Goal: Task Accomplishment & Management: Use online tool/utility

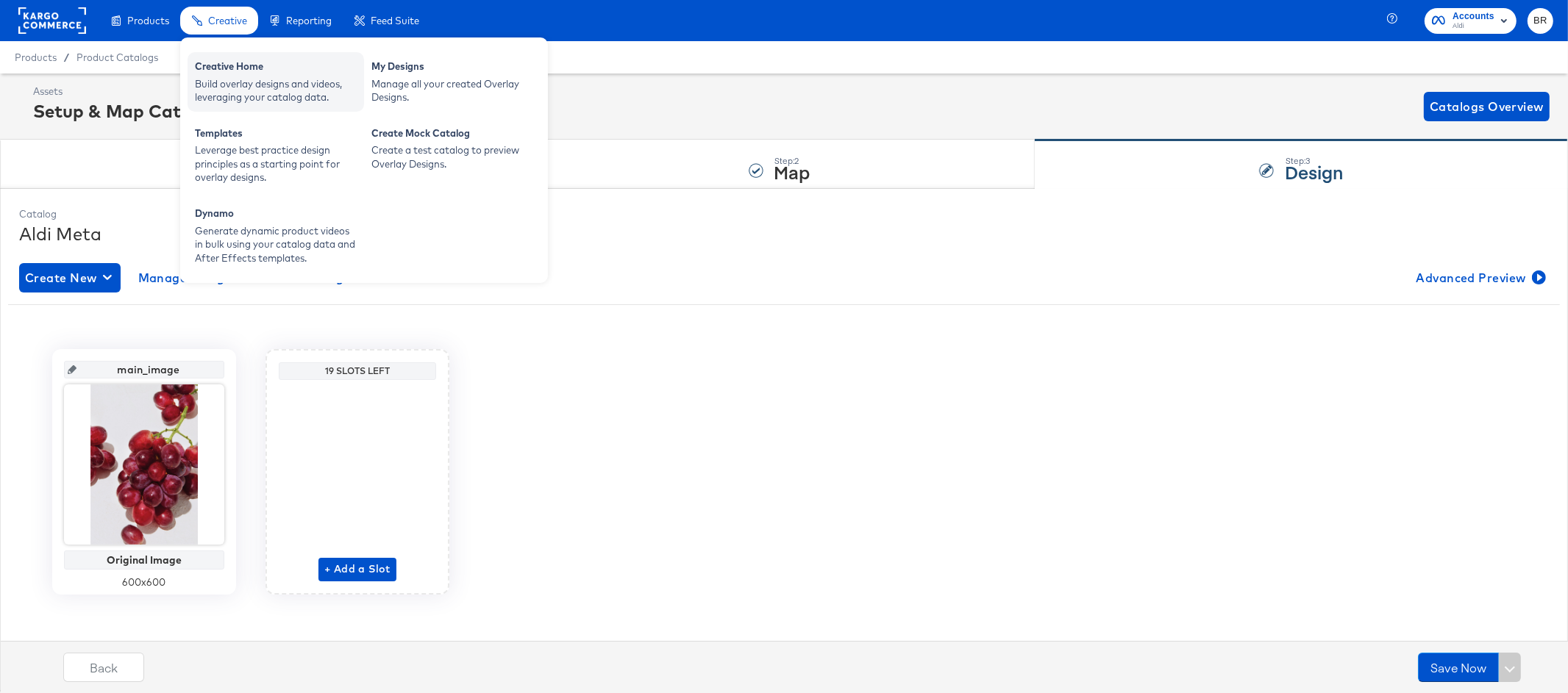
click at [234, 92] on div "Build overlay designs and videos, leveraging your catalog data." at bounding box center [276, 90] width 162 height 27
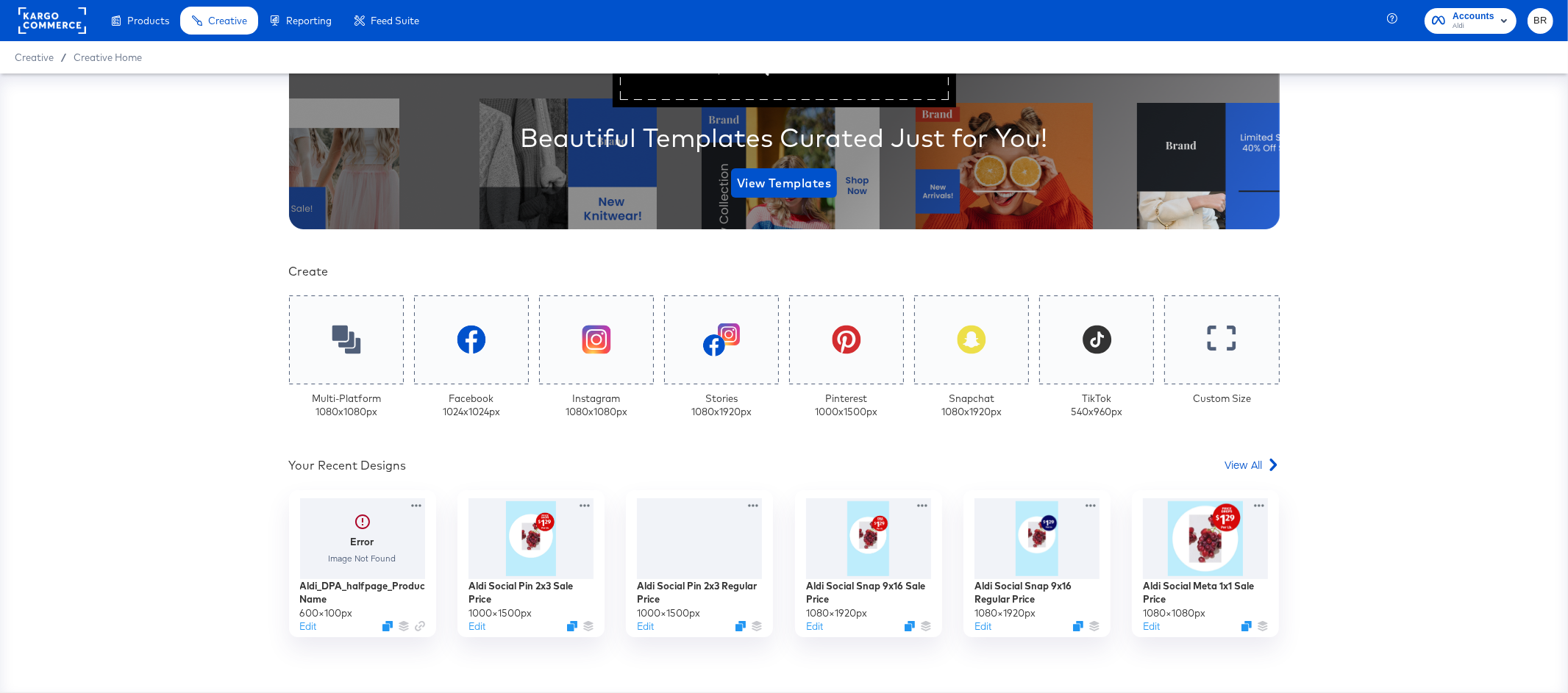
scroll to position [380, 0]
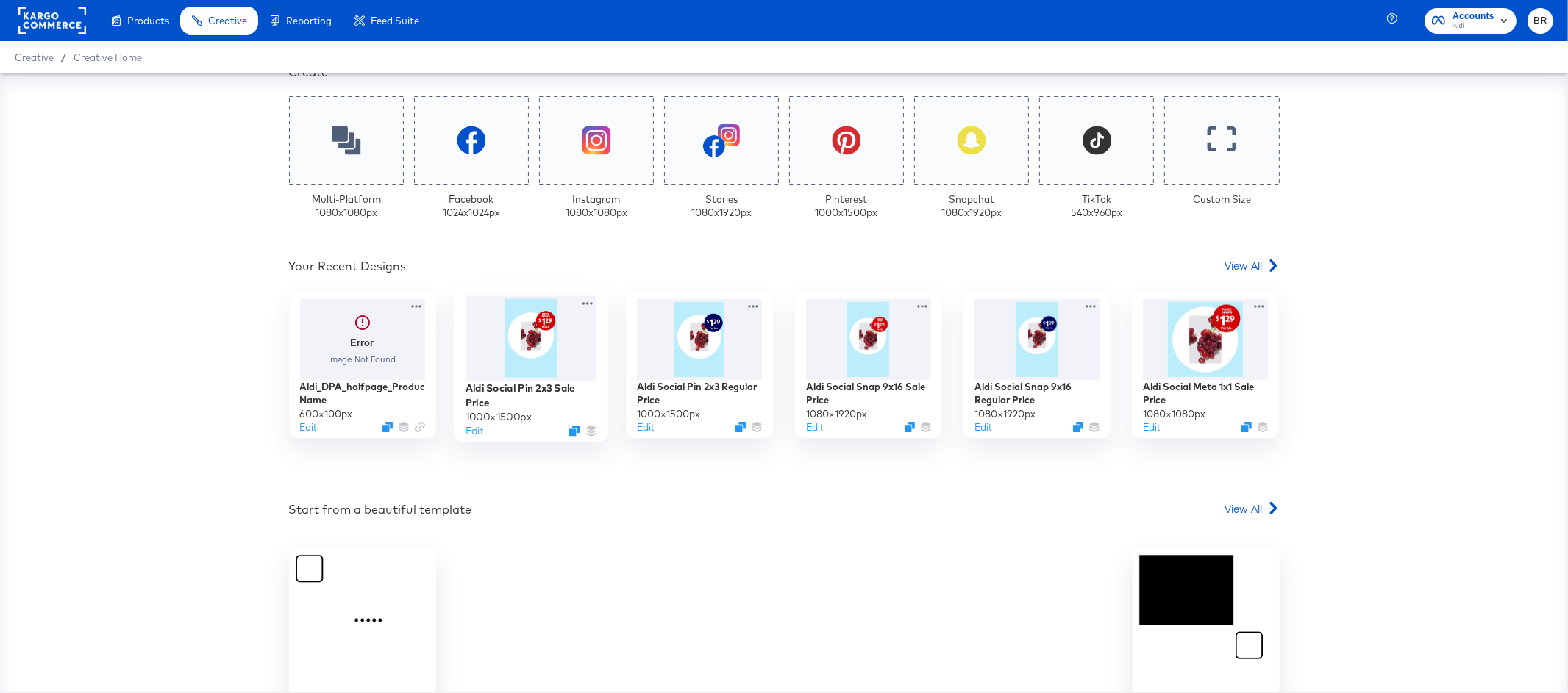
click at [538, 346] on div at bounding box center [531, 338] width 132 height 85
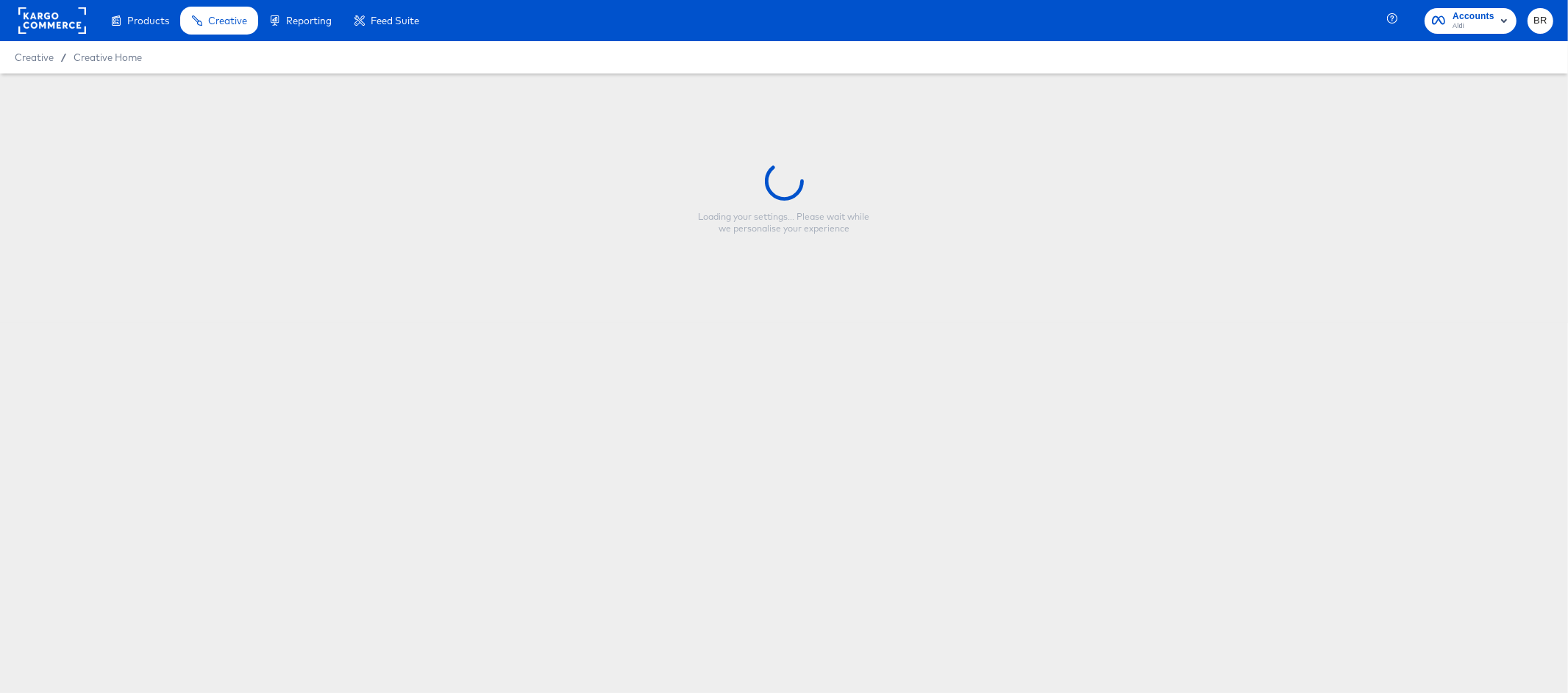
type input "Aldi Social Pin 2x3 Sale Price"
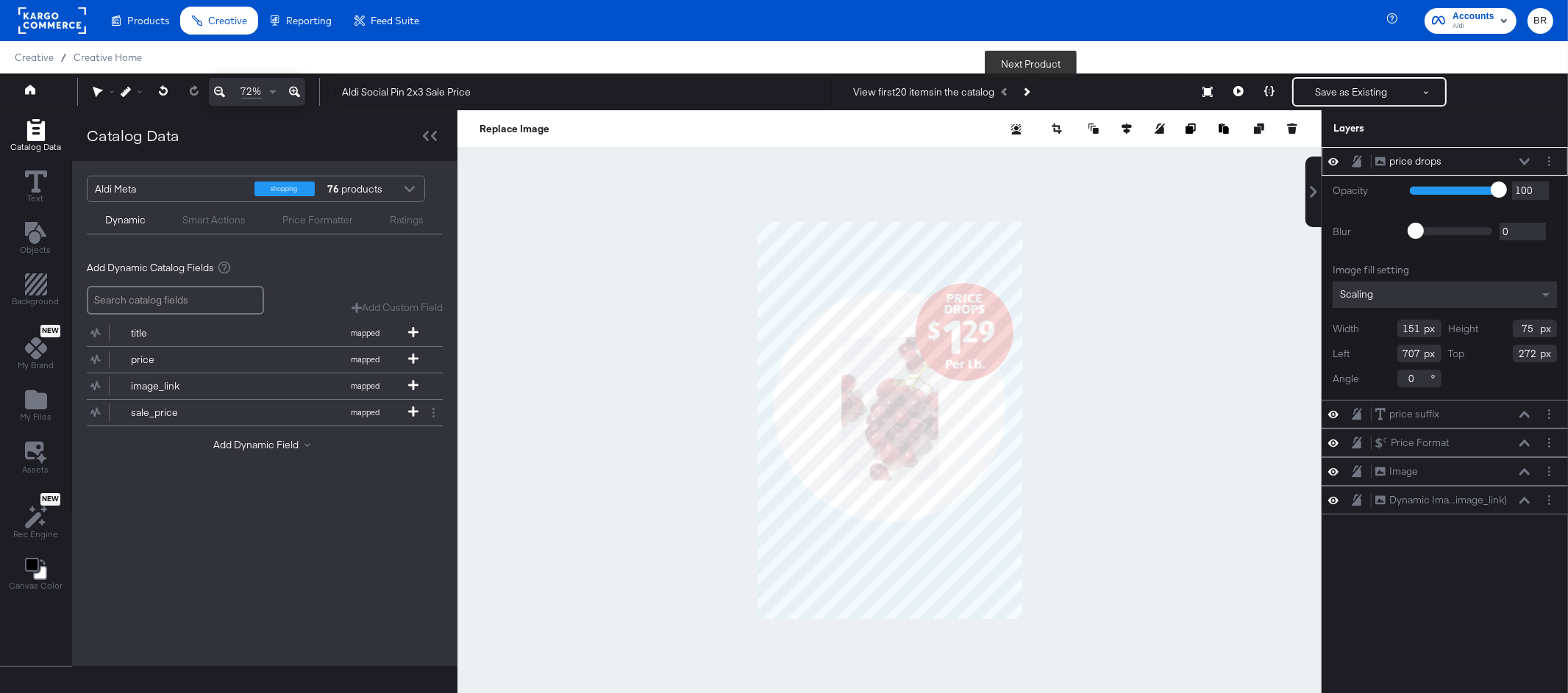
click at [1033, 85] on button "Next Product" at bounding box center [1026, 92] width 20 height 26
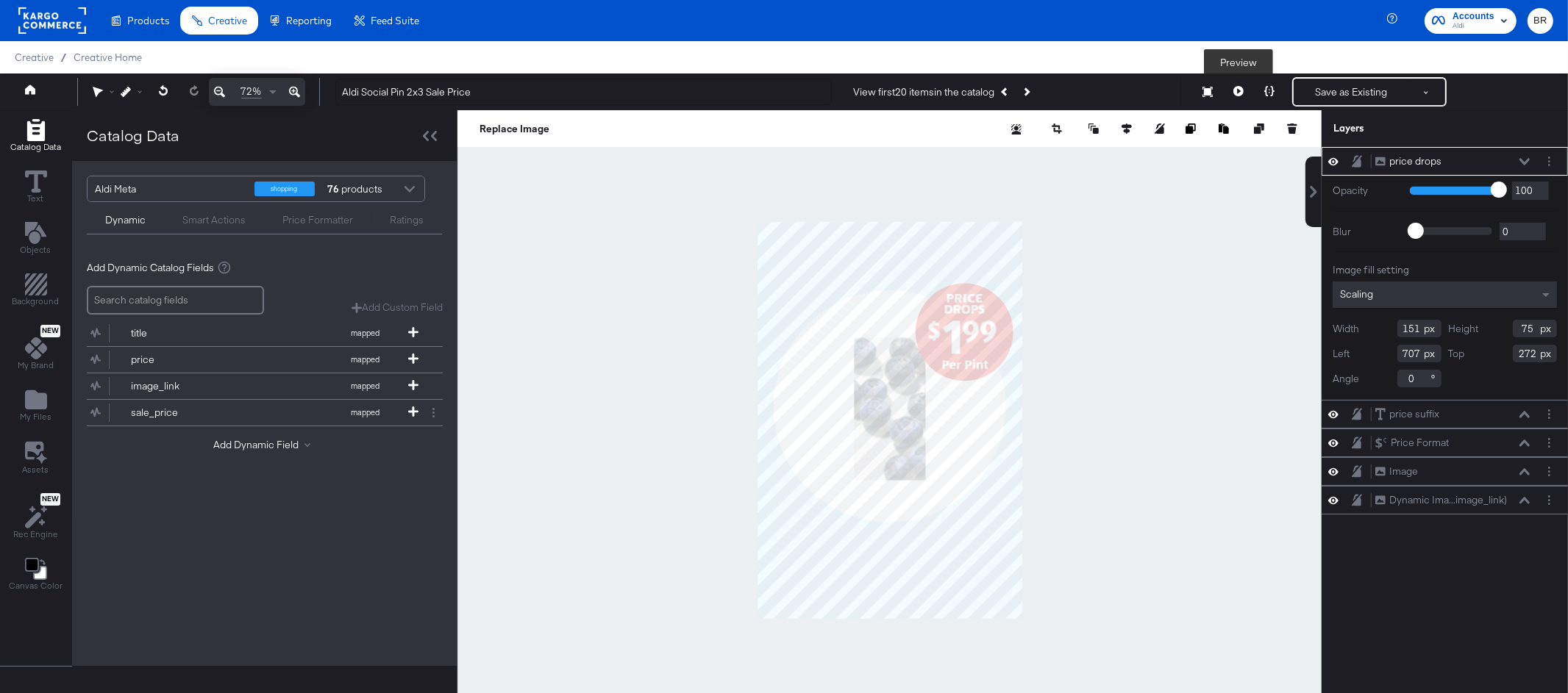
click at [1237, 88] on icon at bounding box center [1238, 90] width 10 height 10
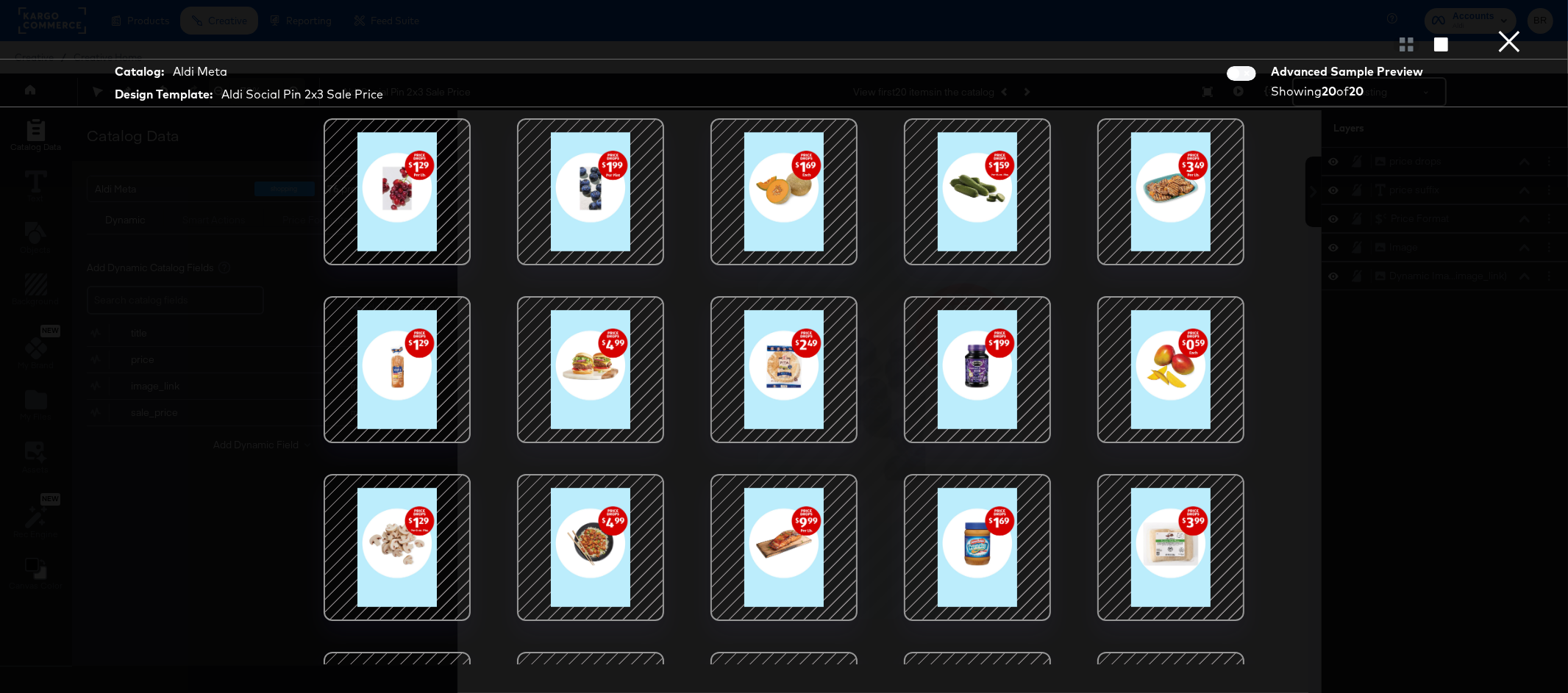
click at [791, 217] on div at bounding box center [784, 192] width 125 height 125
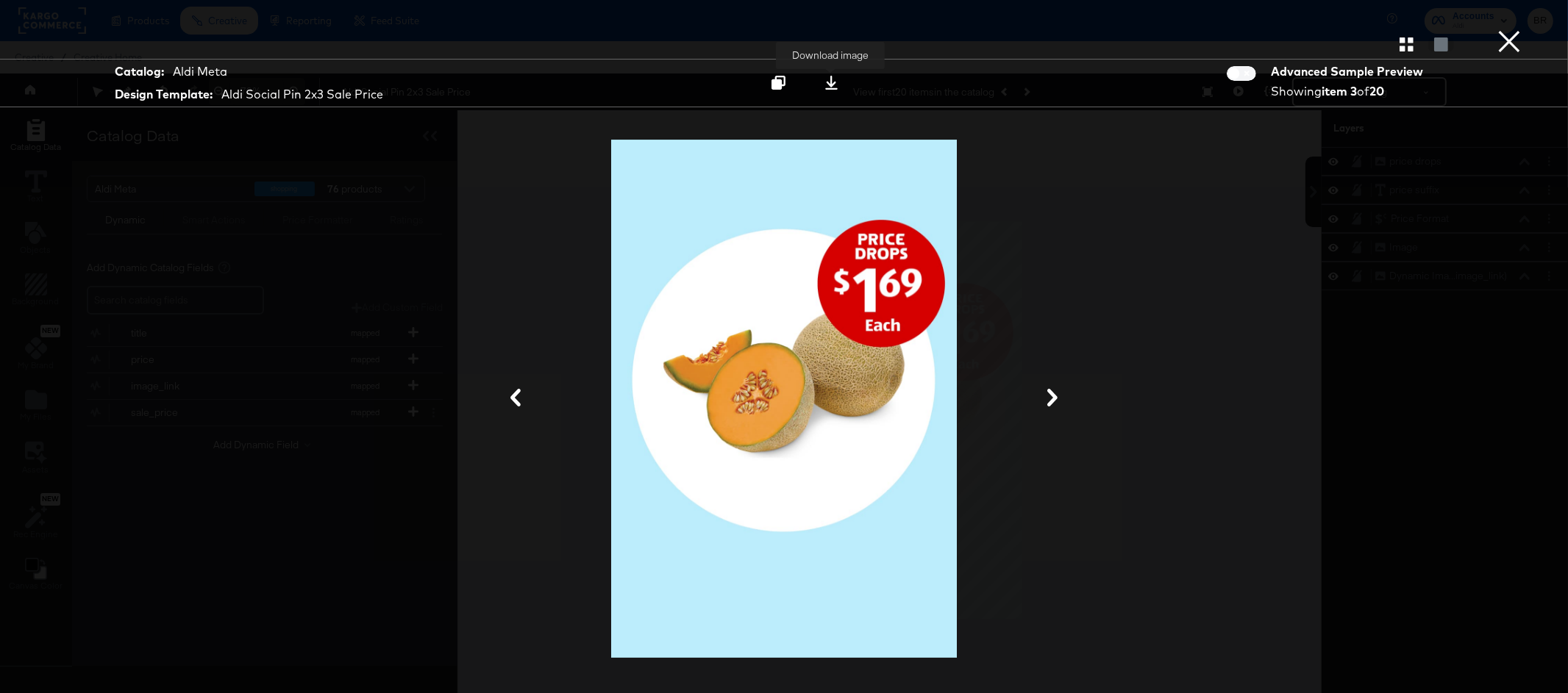
click at [833, 83] on icon at bounding box center [831, 83] width 14 height 14
click at [1545, 118] on div "Catalog: Aldi Meta Design Template: Aldi Social Pin 2x3 Sale Price Download ima…" at bounding box center [784, 346] width 1568 height 635
click at [1510, 30] on button "×" at bounding box center [1510, 15] width 30 height 30
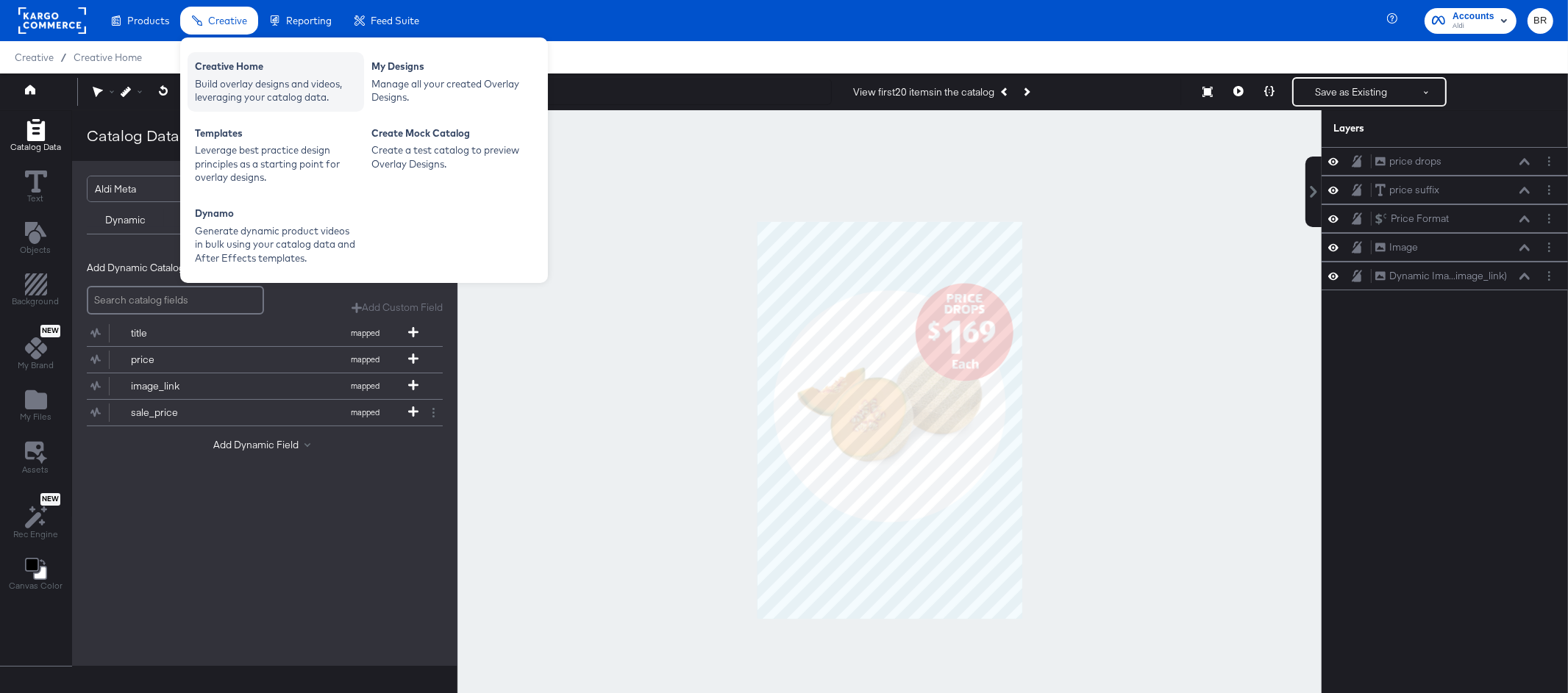
click at [192, 82] on div "Creative Home Build overlay designs and videos, leveraging your catalog data." at bounding box center [276, 82] width 177 height 59
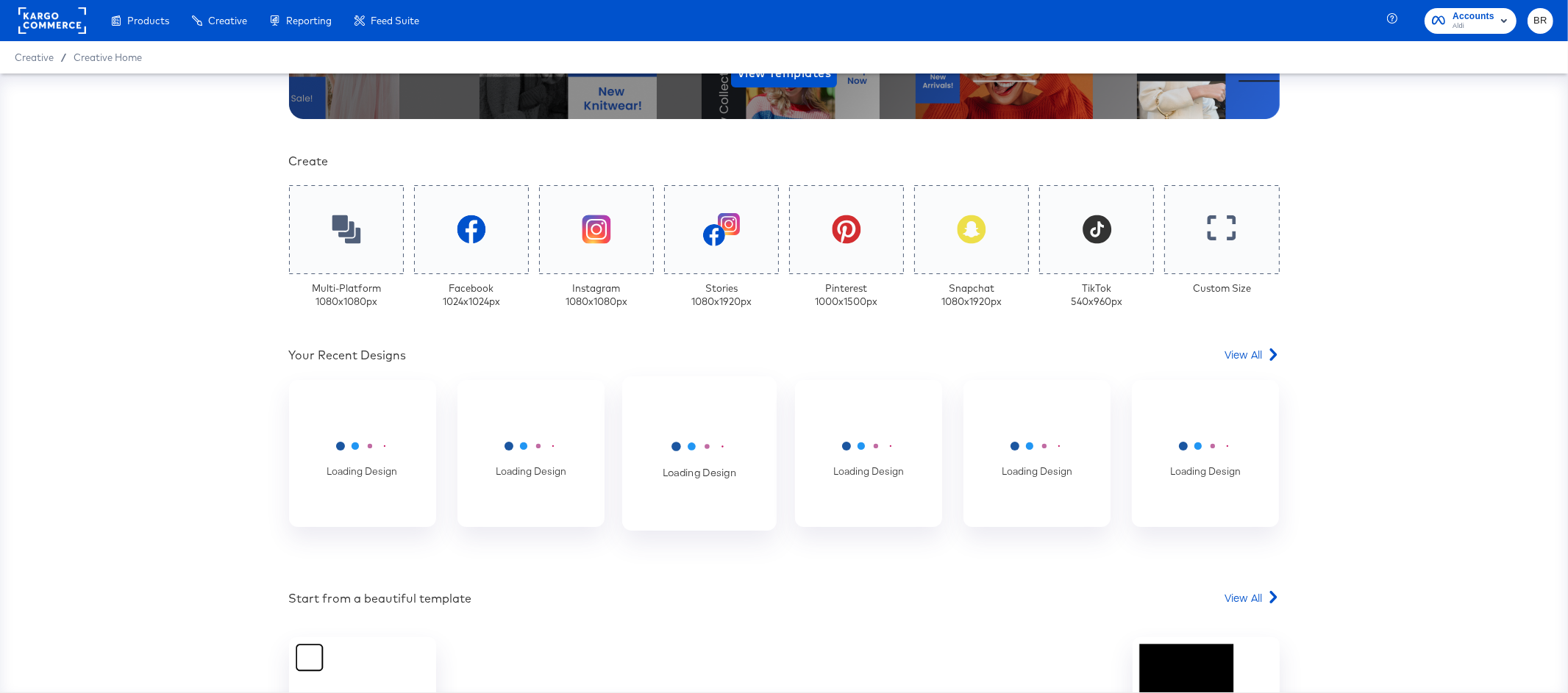
scroll to position [408, 0]
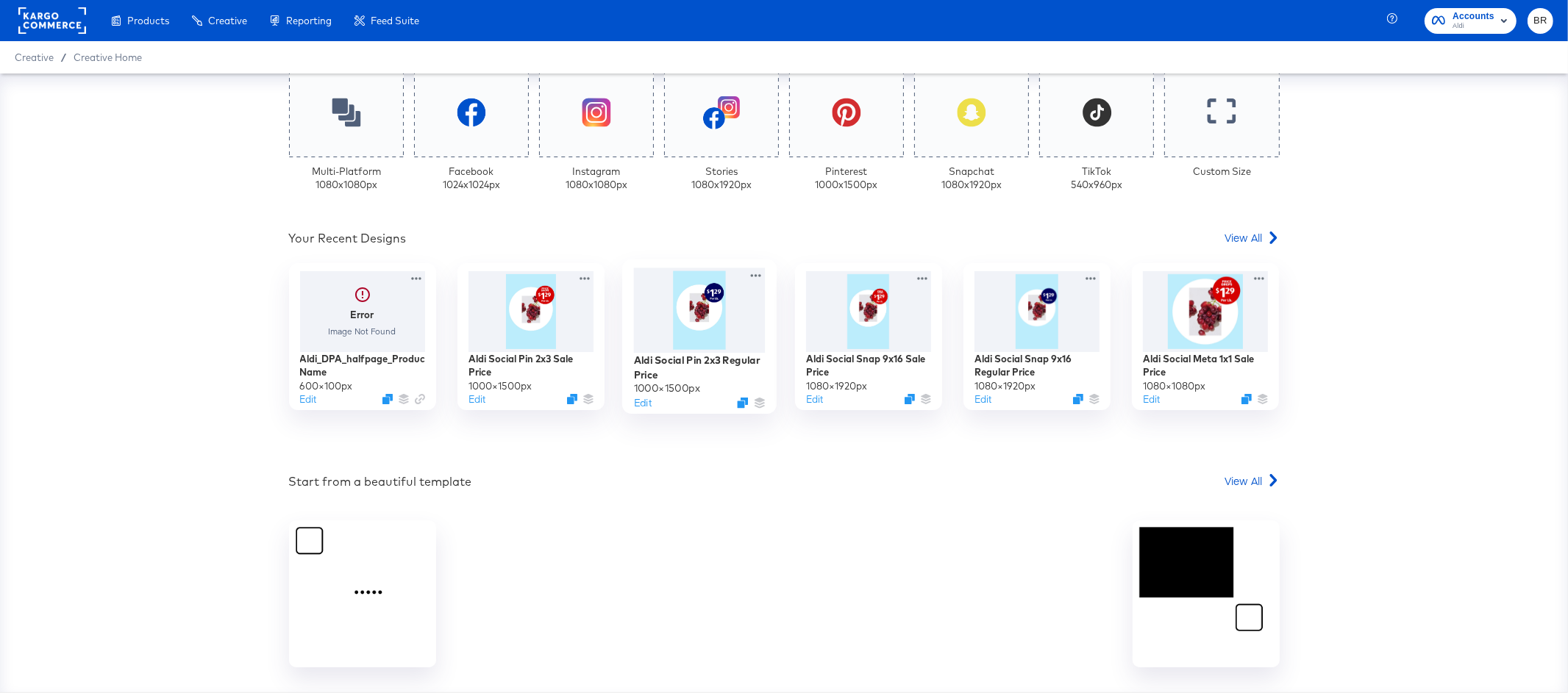
click at [702, 327] on div at bounding box center [699, 310] width 132 height 85
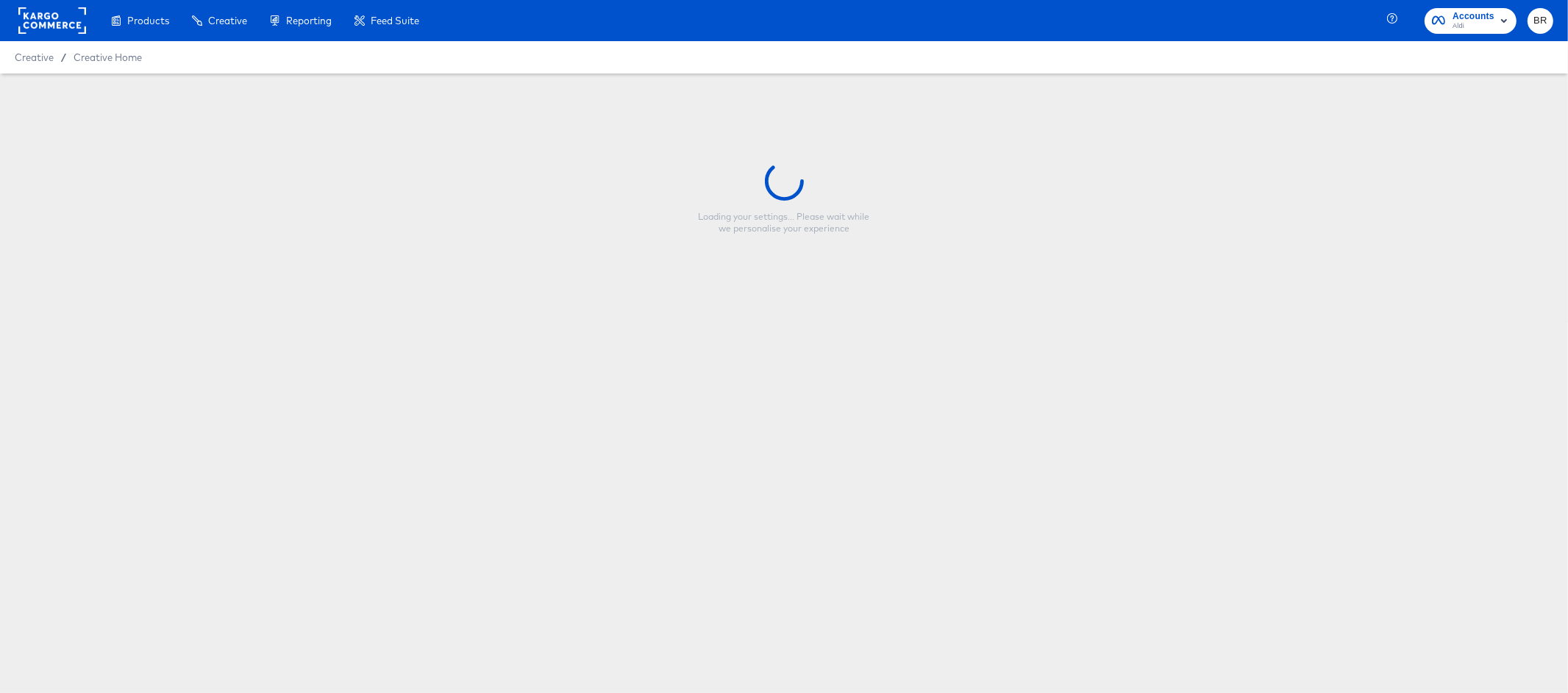
type input "Aldi Social Pin 2x3 Regular Price"
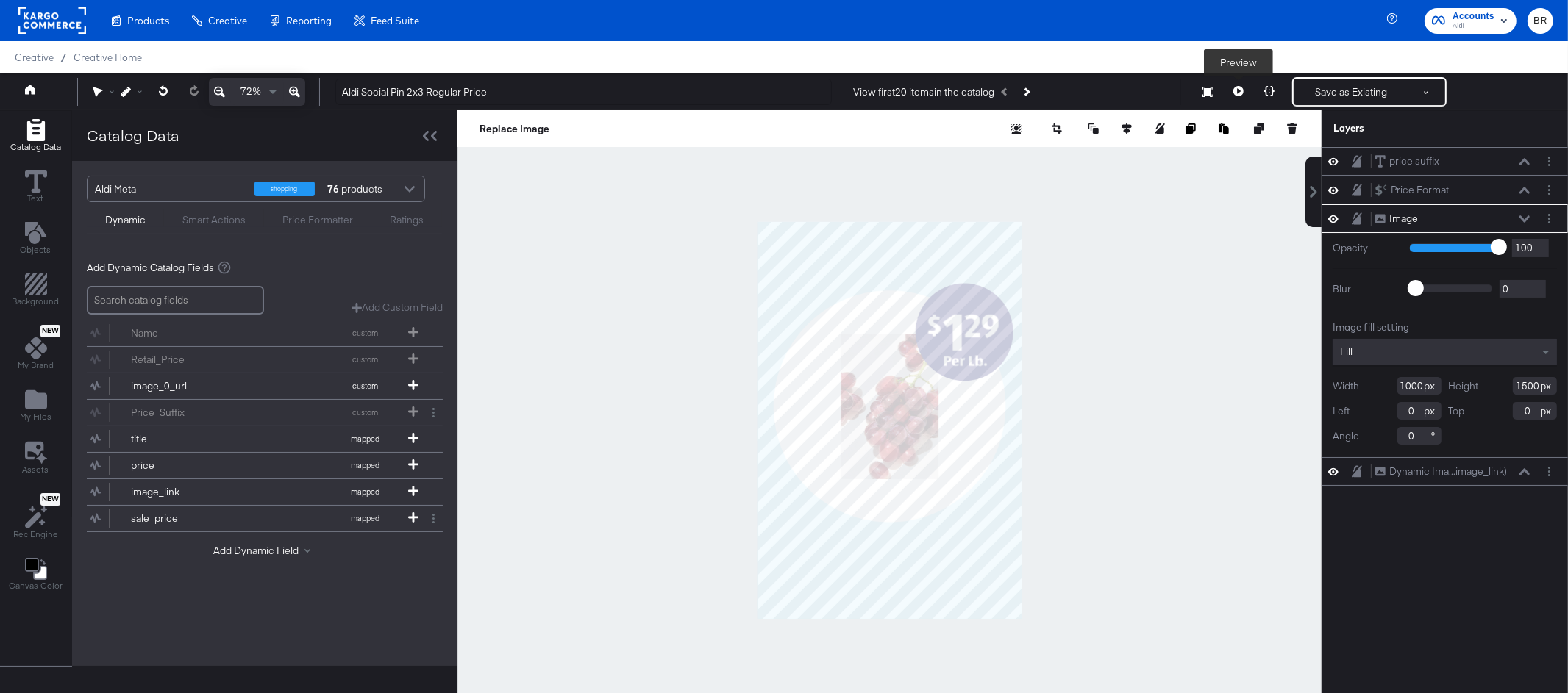
click at [1233, 91] on icon at bounding box center [1238, 90] width 10 height 10
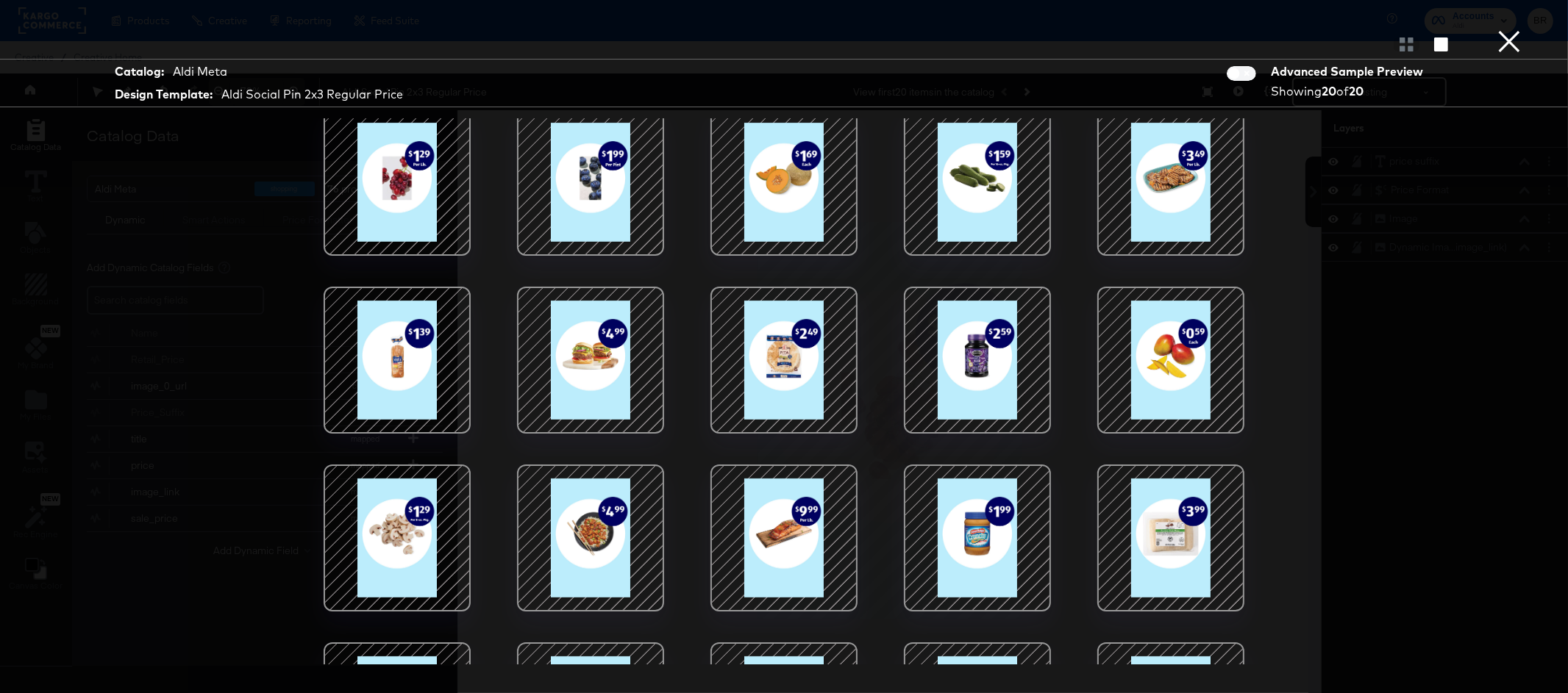
scroll to position [9, 0]
click at [810, 373] on div at bounding box center [784, 361] width 125 height 125
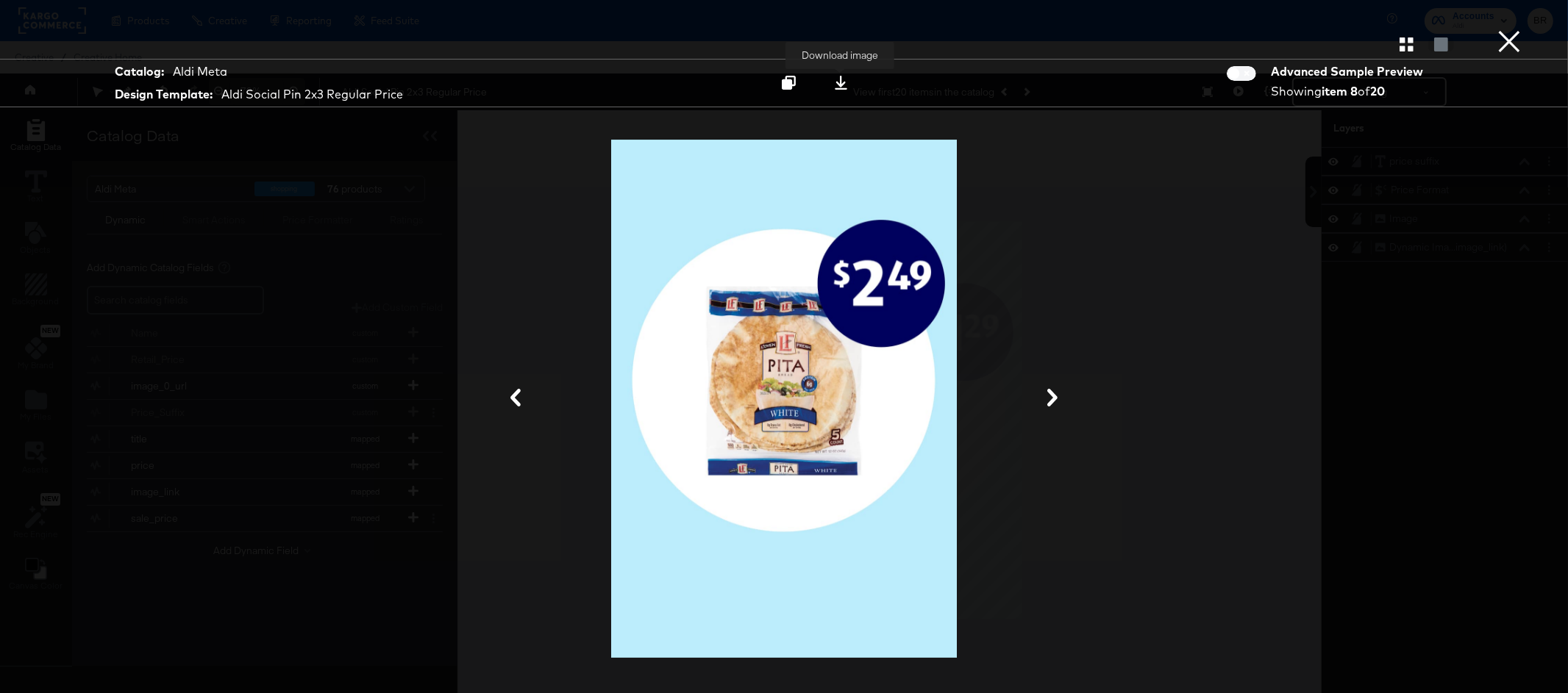
click at [836, 91] on button at bounding box center [840, 83] width 46 height 26
click at [1140, 213] on div at bounding box center [784, 399] width 1103 height 547
click at [1513, 30] on button "×" at bounding box center [1510, 15] width 30 height 30
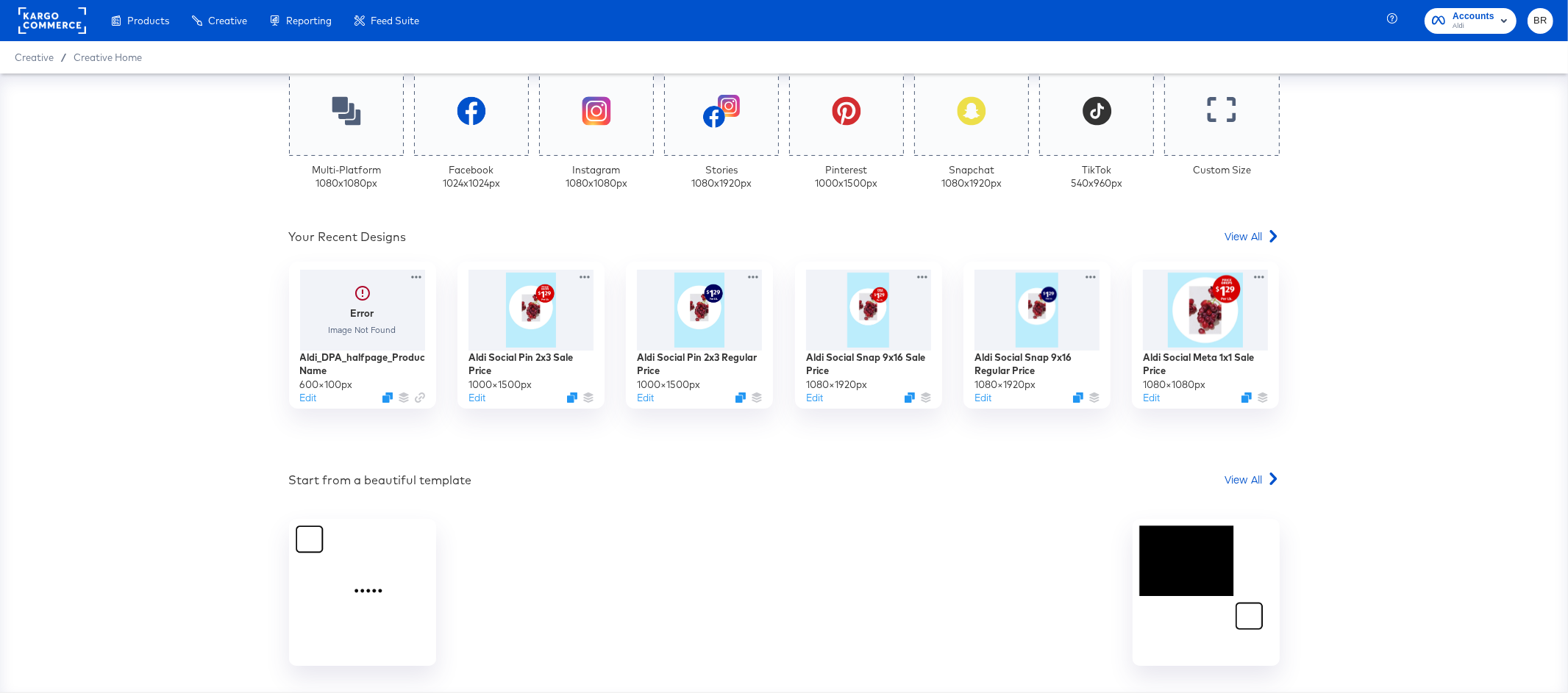
scroll to position [464, 0]
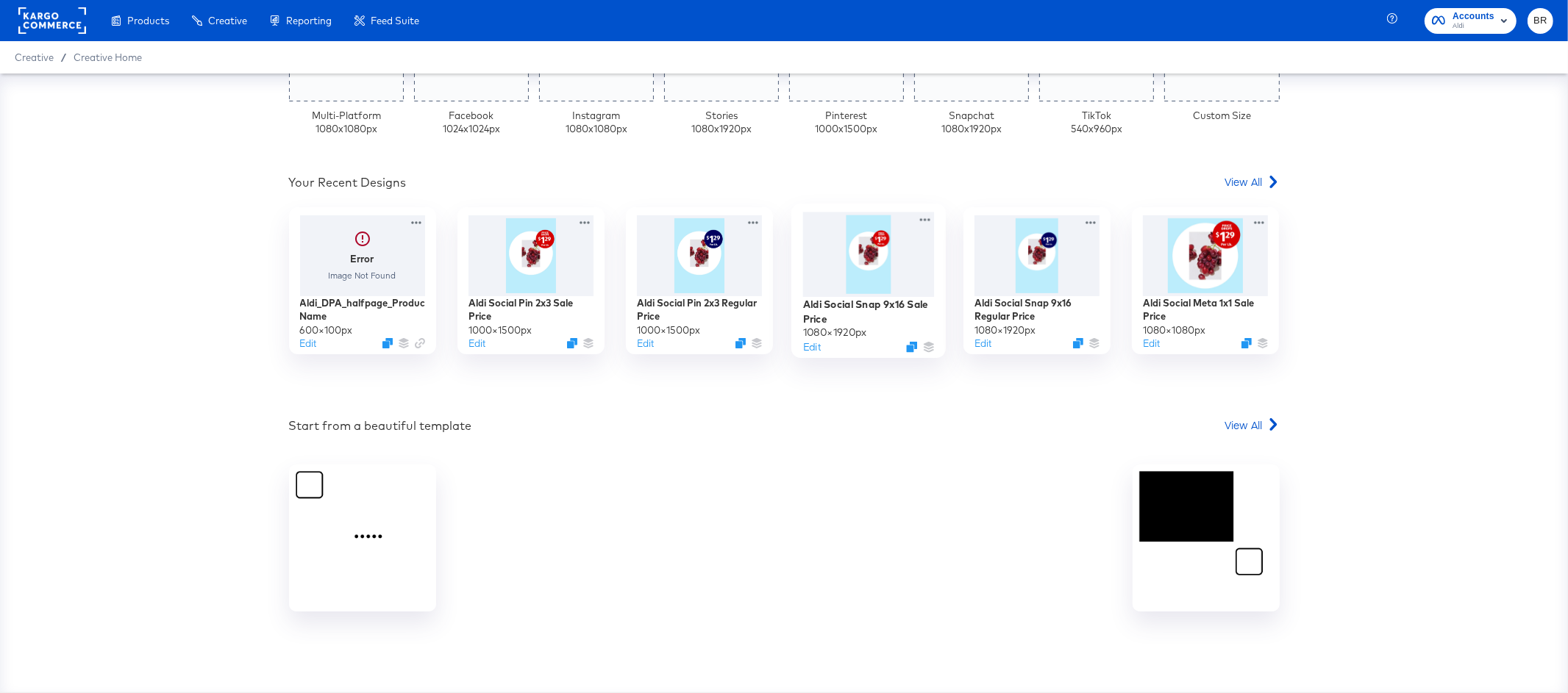
click at [869, 257] on div at bounding box center [868, 254] width 132 height 85
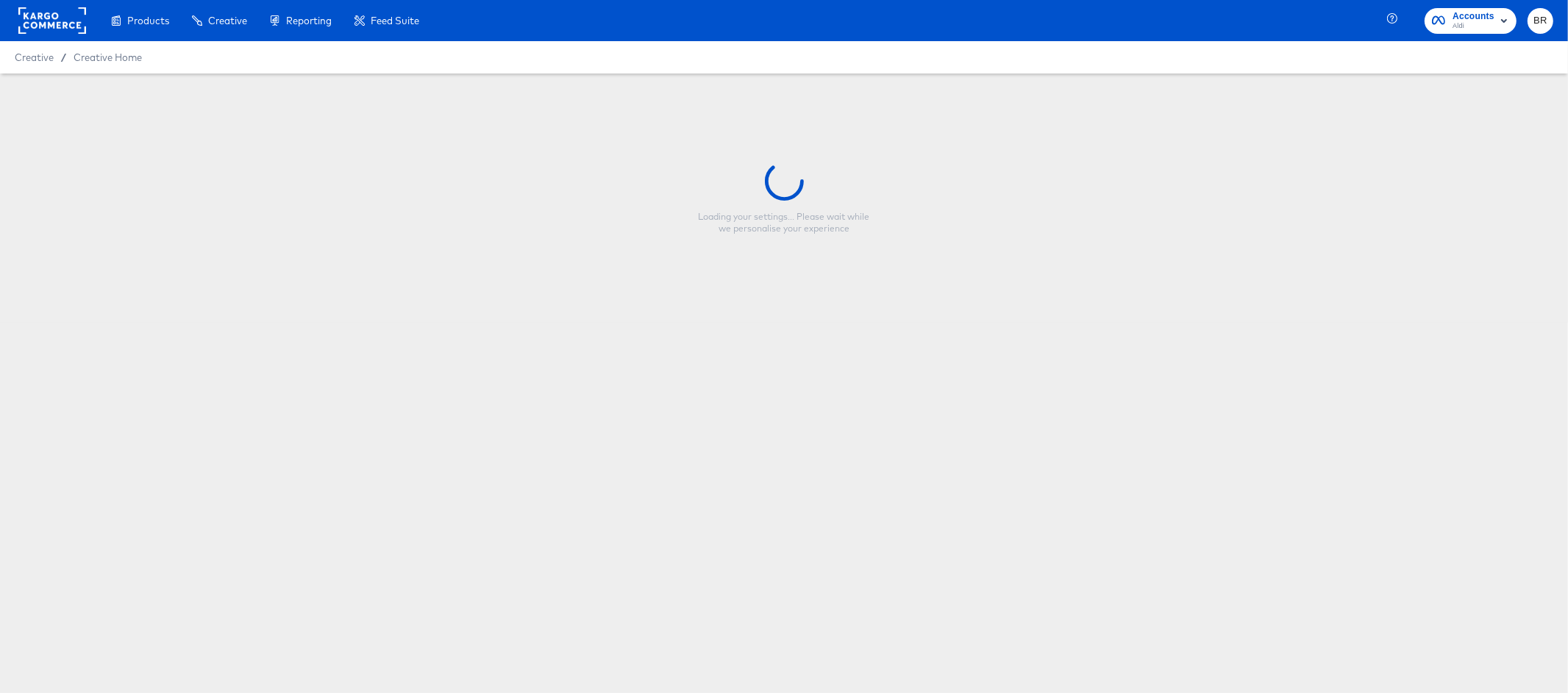
type input "Aldi Social Snap 9x16 Sale Price"
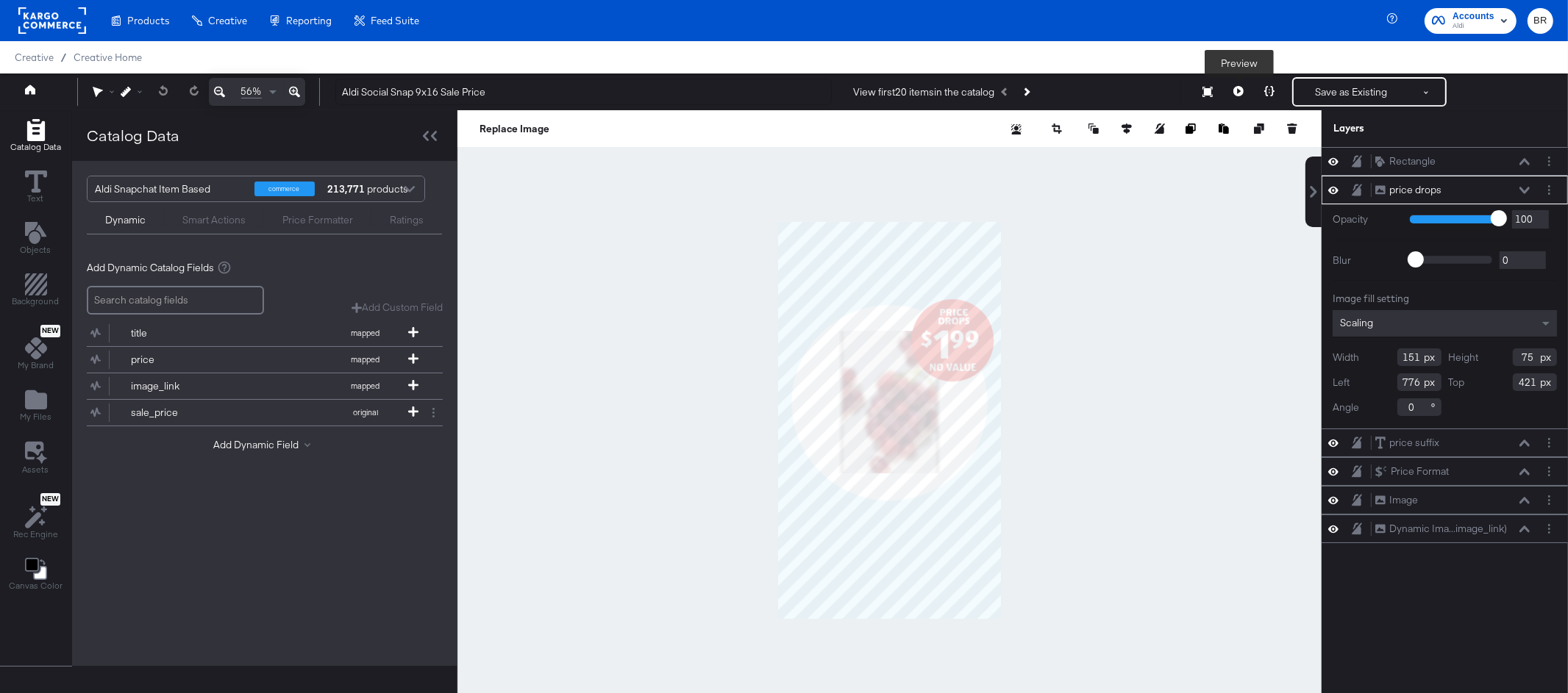
click at [1244, 90] on button at bounding box center [1239, 92] width 31 height 30
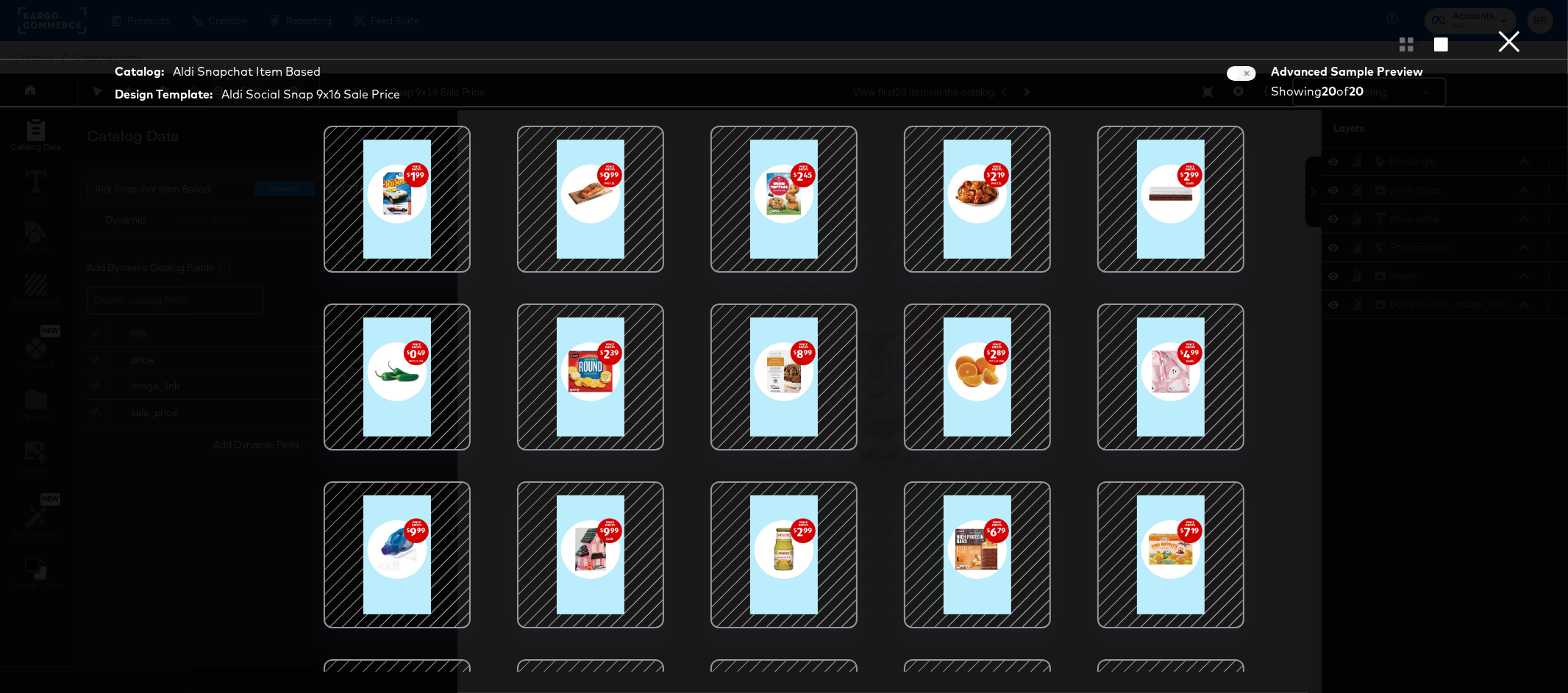
click at [815, 213] on div at bounding box center [784, 199] width 125 height 125
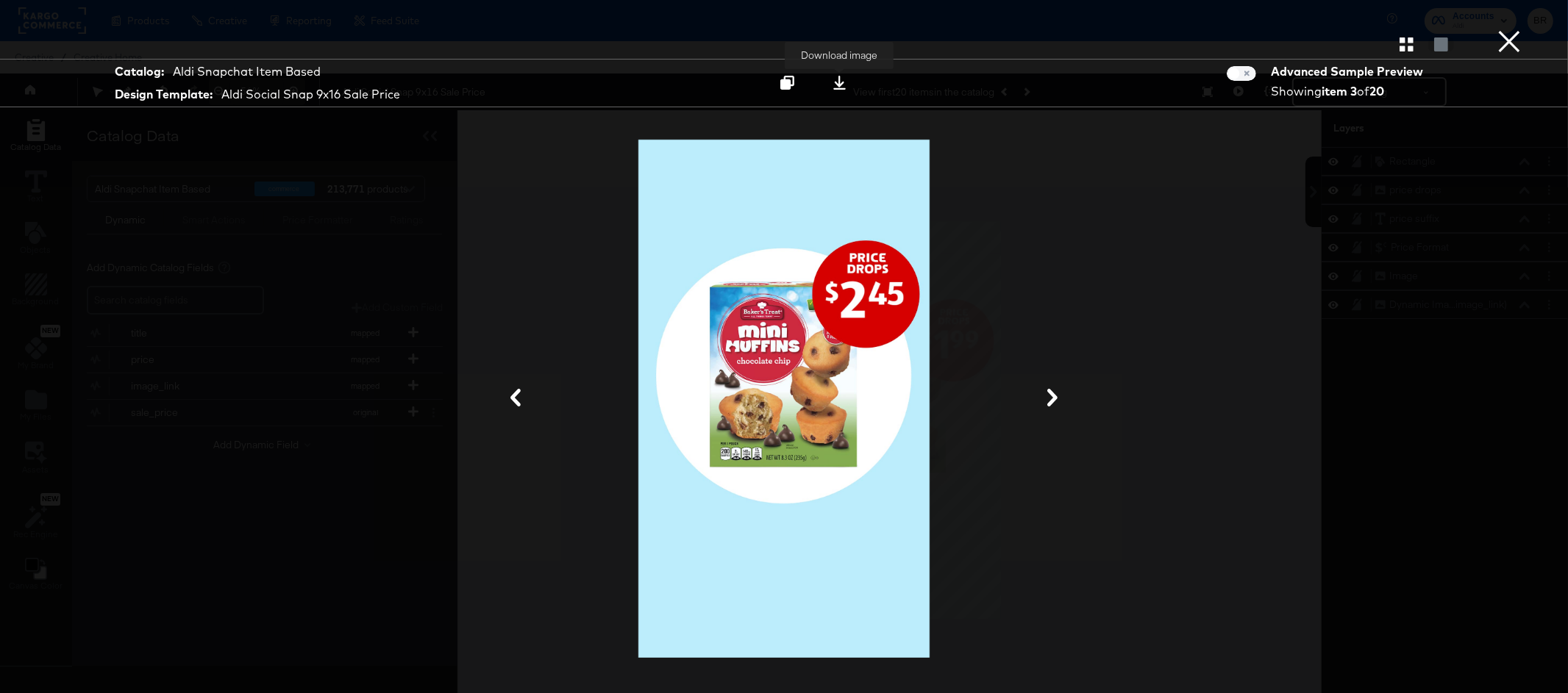
click at [834, 86] on icon at bounding box center [840, 83] width 14 height 14
click at [1524, 50] on div at bounding box center [784, 44] width 1568 height 30
click at [1514, 30] on button "×" at bounding box center [1510, 15] width 30 height 30
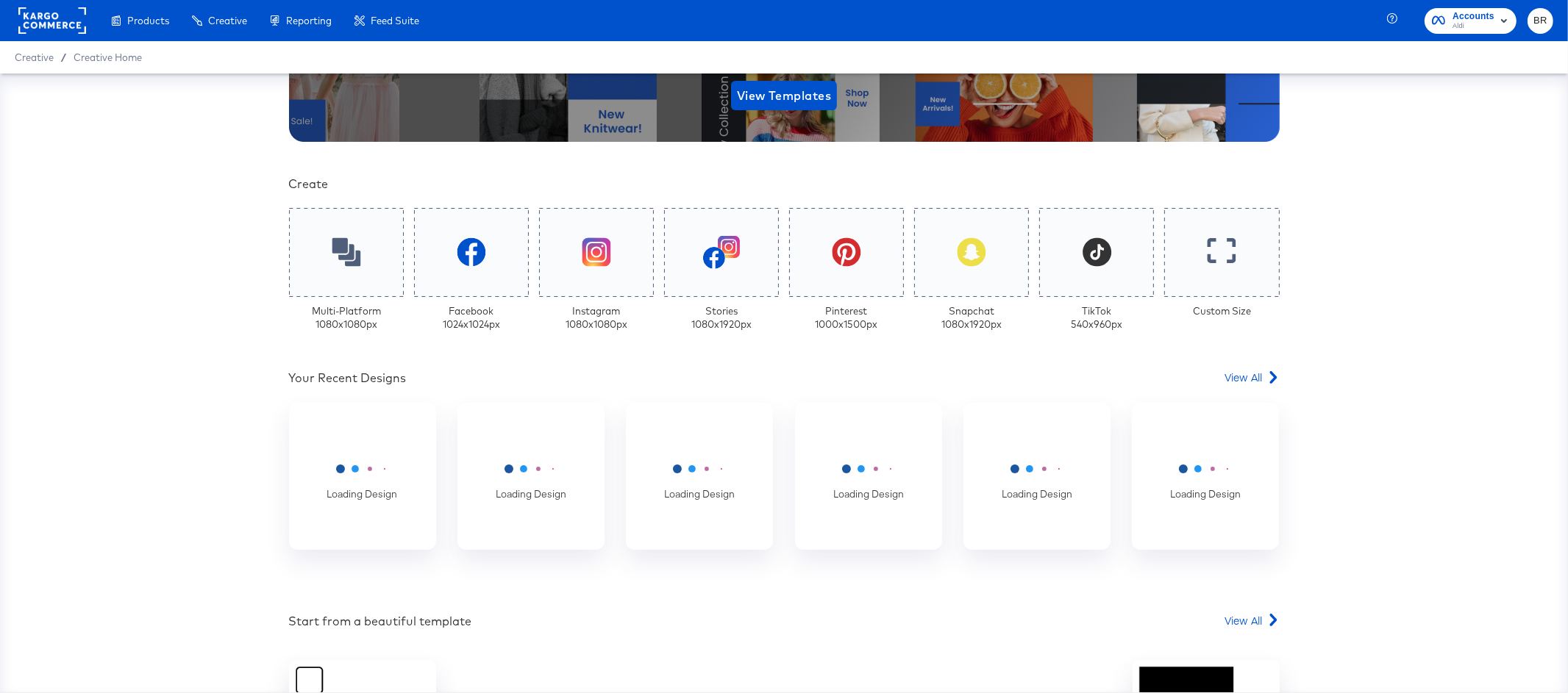
scroll to position [323, 0]
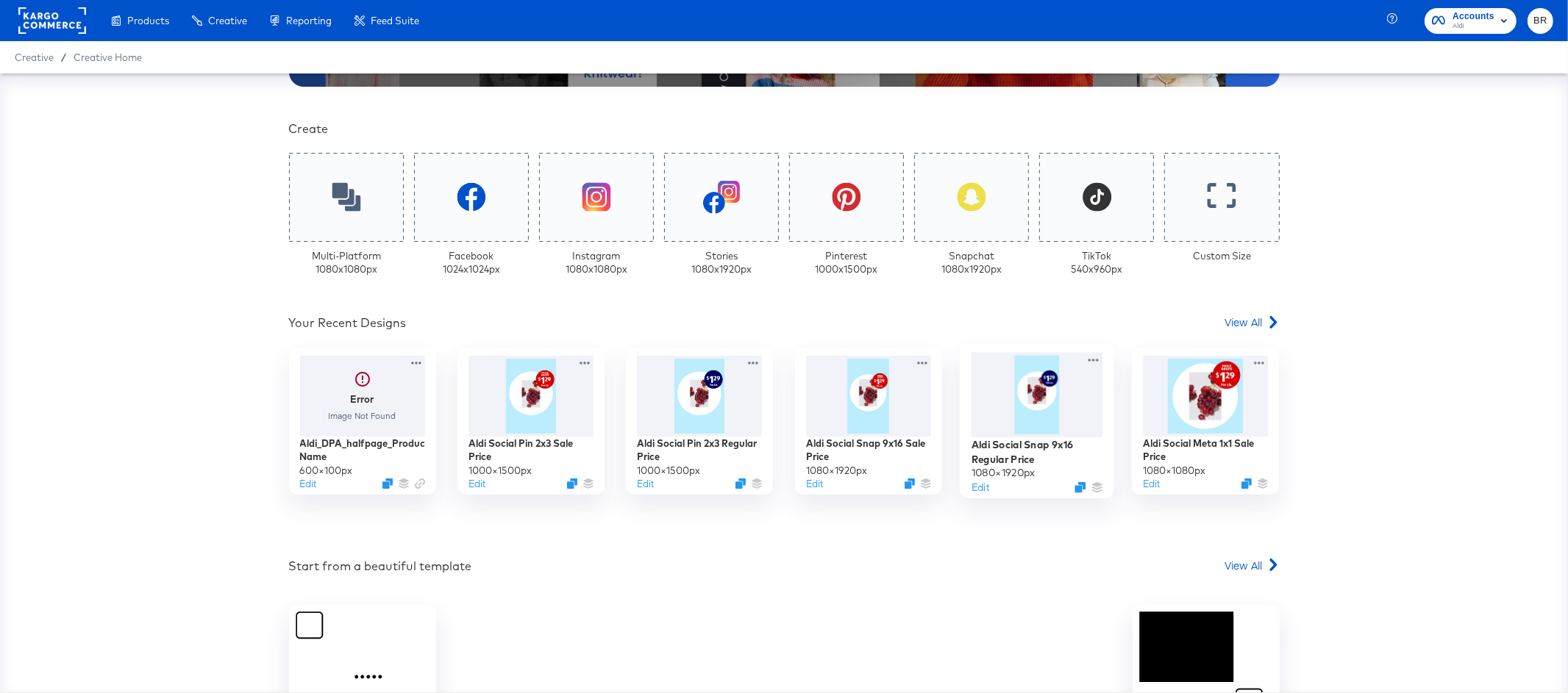
click at [1045, 421] on div at bounding box center [1037, 394] width 132 height 85
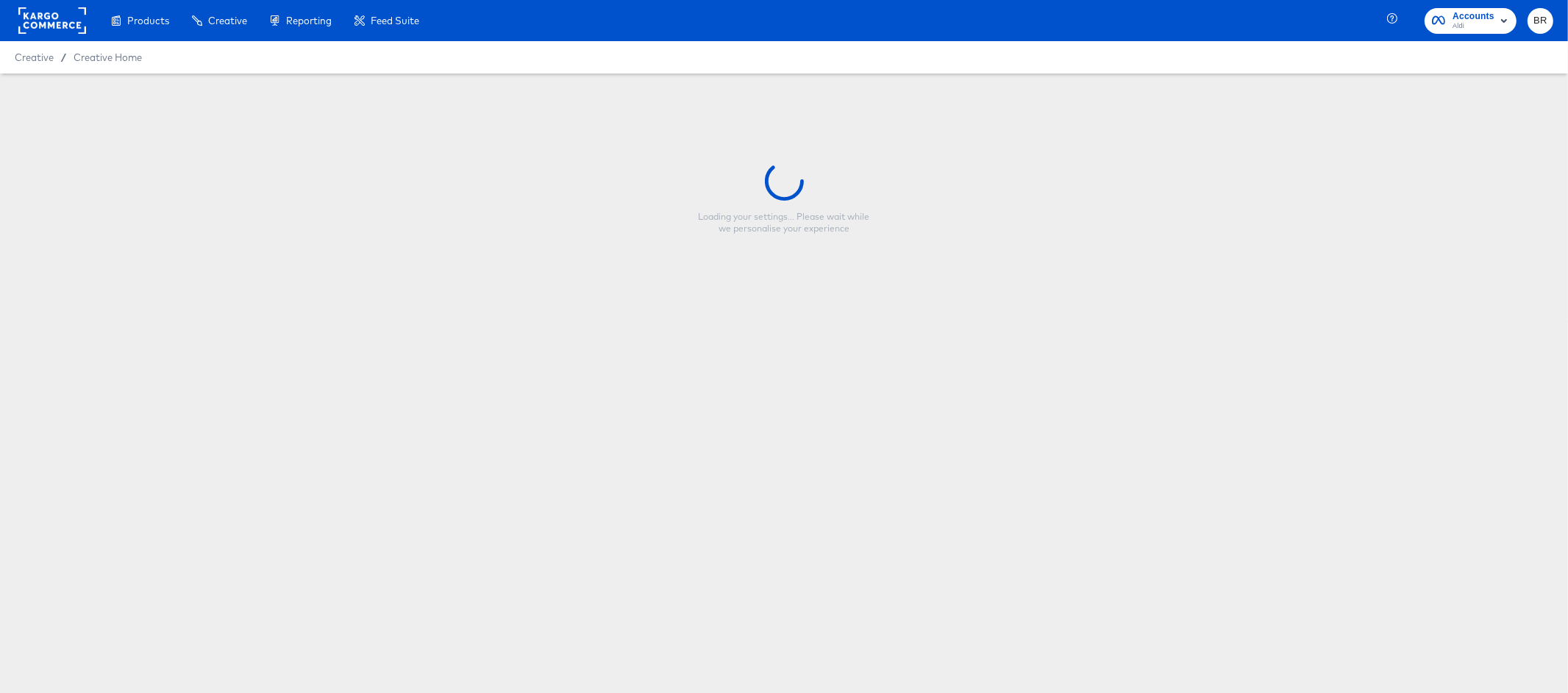
type input "Aldi Social Snap 9x16 Regular Price"
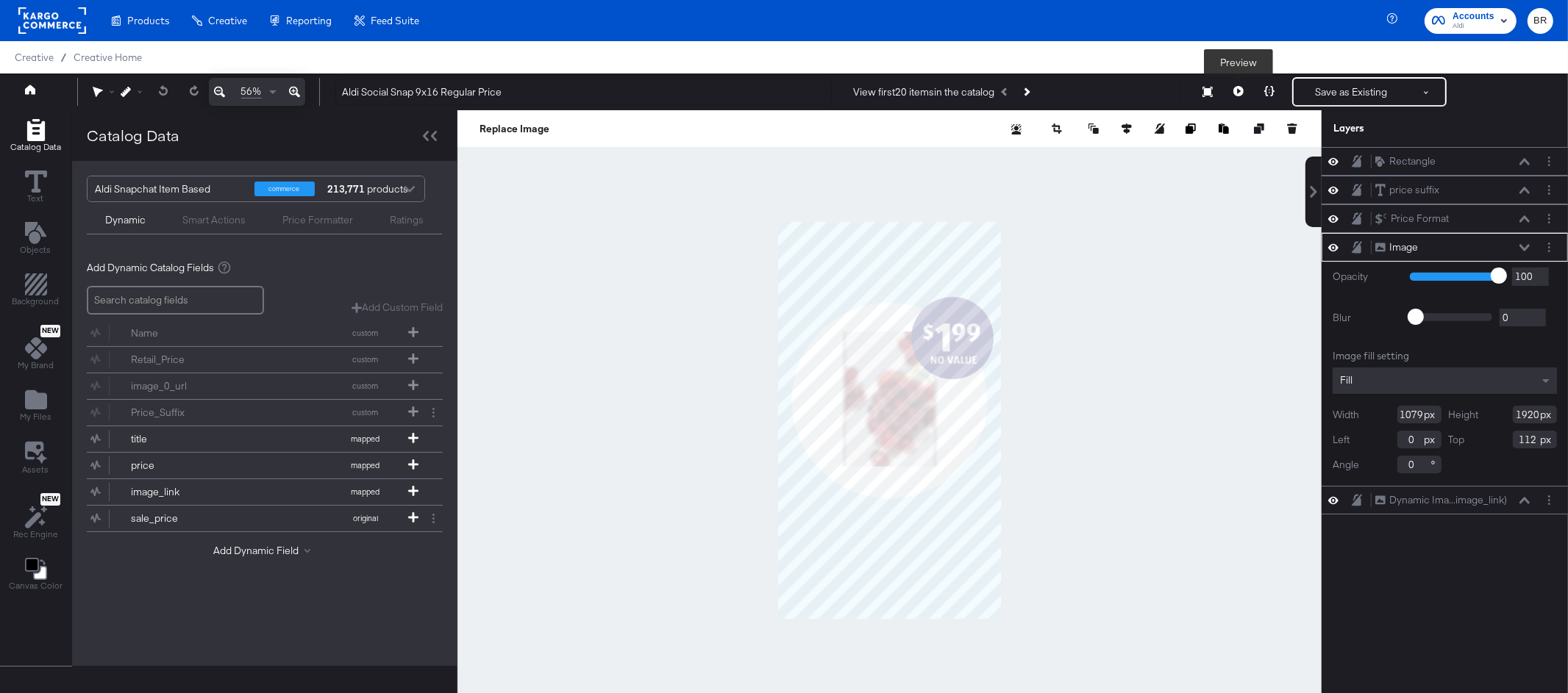
click at [1243, 96] on icon at bounding box center [1238, 90] width 10 height 10
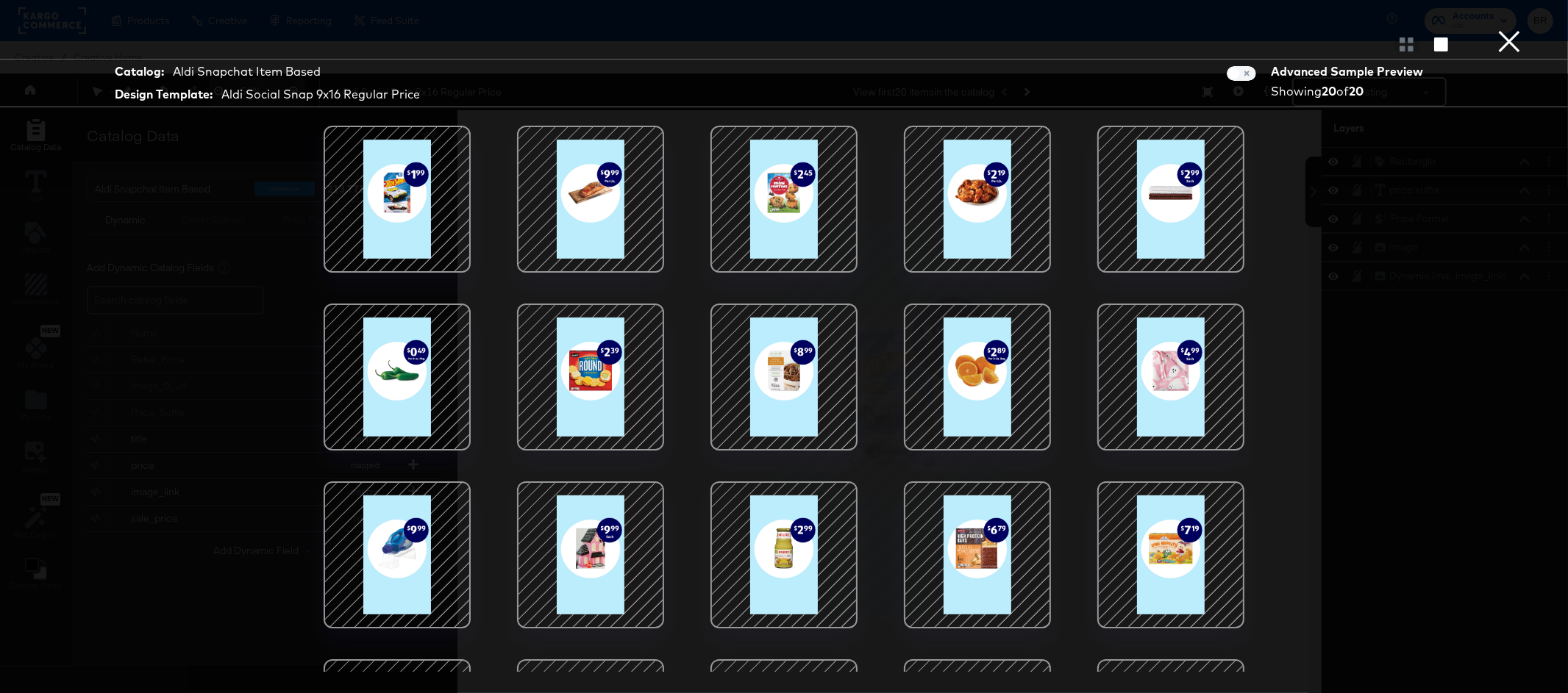
click at [1009, 232] on div at bounding box center [978, 199] width 125 height 125
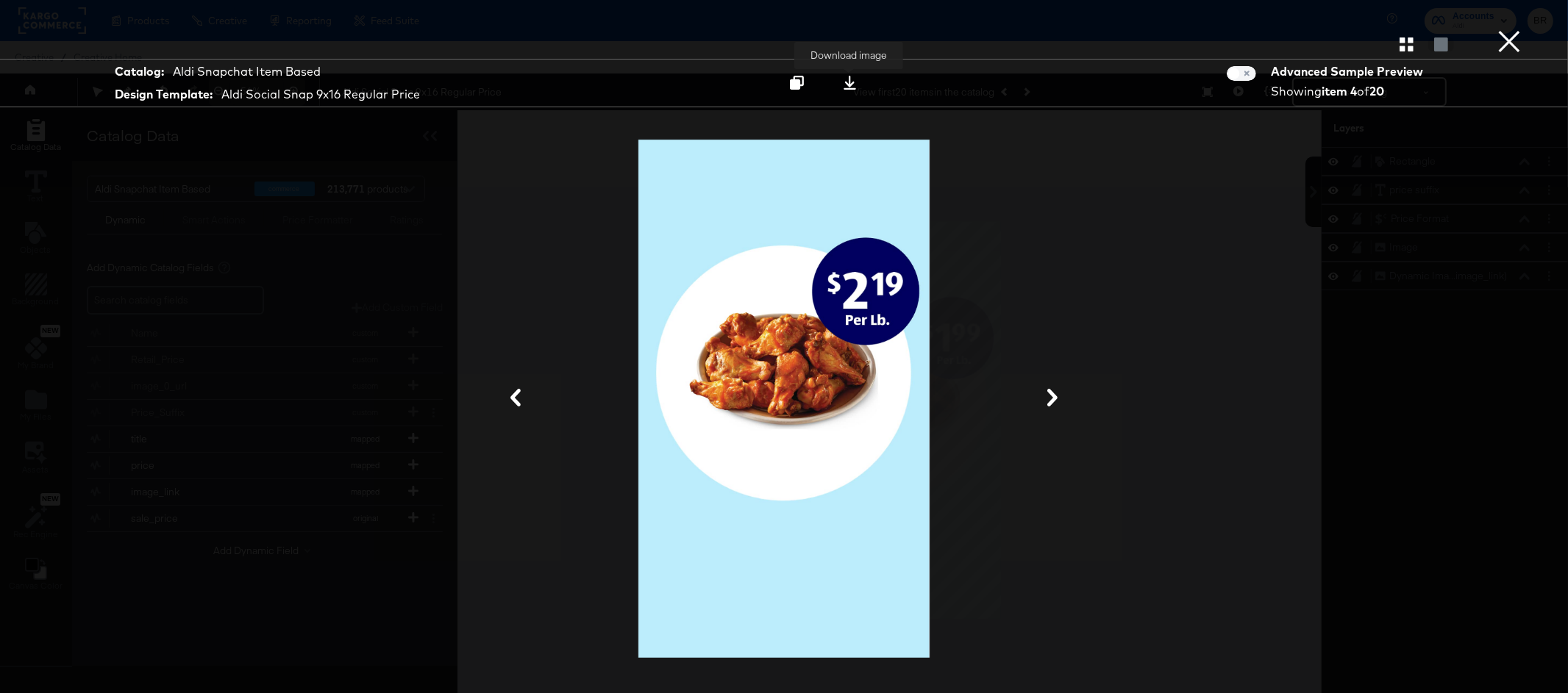
click at [854, 81] on icon at bounding box center [850, 83] width 14 height 14
click at [1162, 211] on div at bounding box center [784, 399] width 1103 height 547
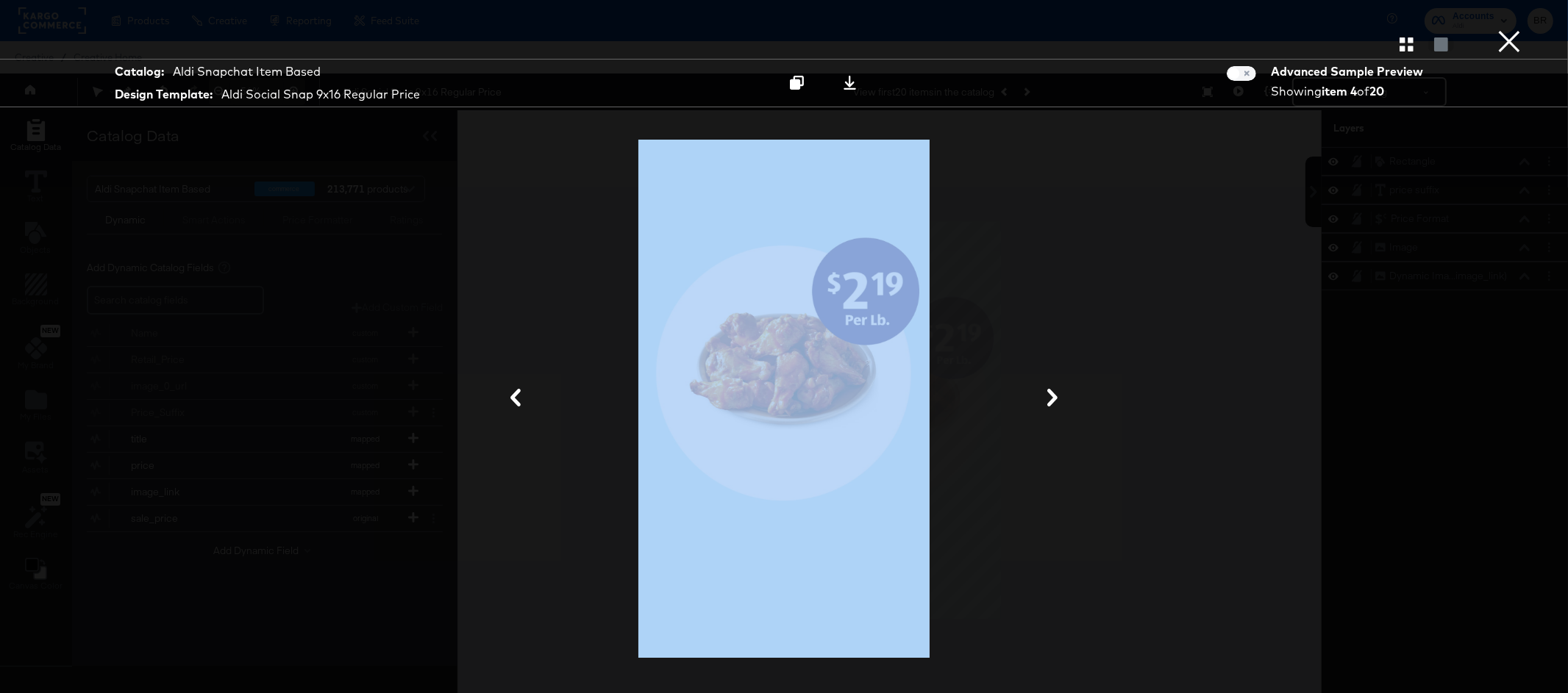
click at [1162, 211] on div at bounding box center [784, 399] width 1103 height 547
click at [1521, 30] on button "×" at bounding box center [1510, 15] width 30 height 30
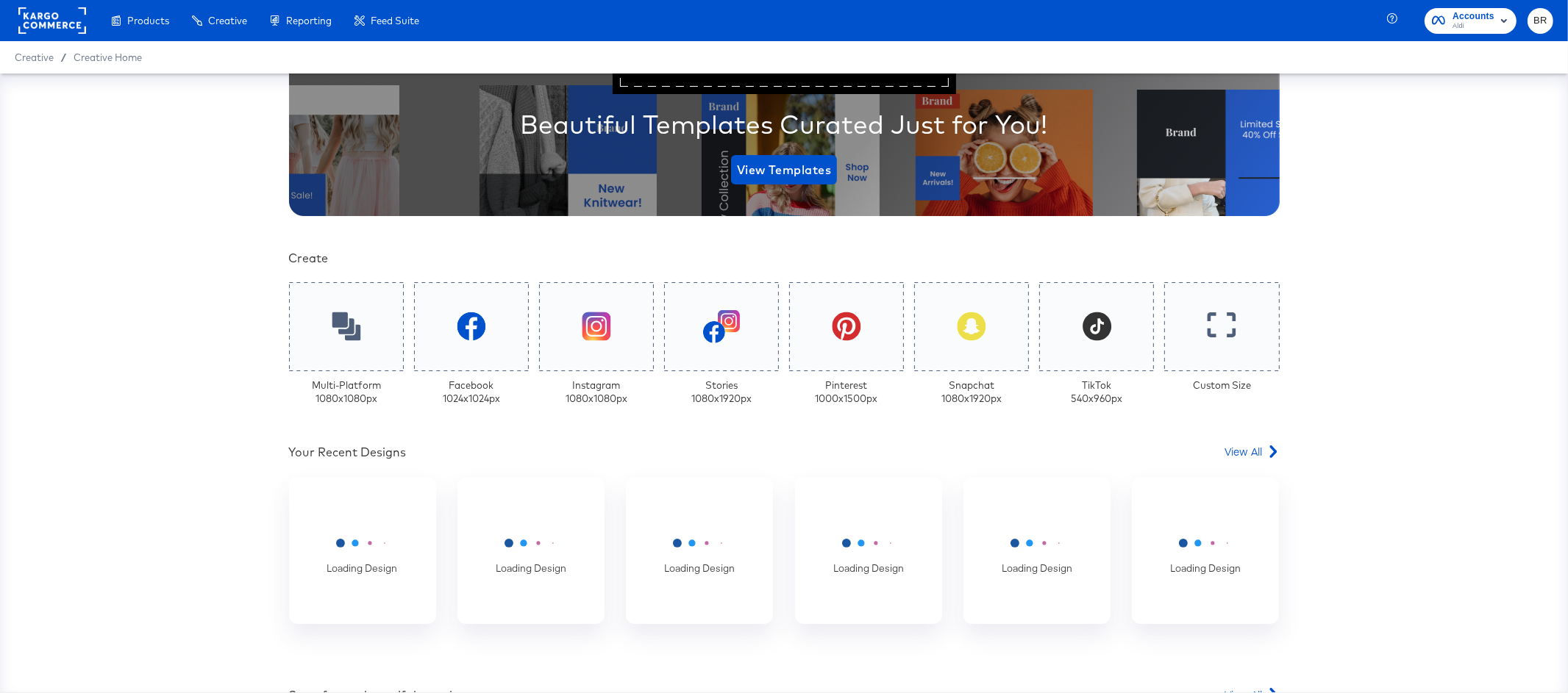
scroll to position [252, 0]
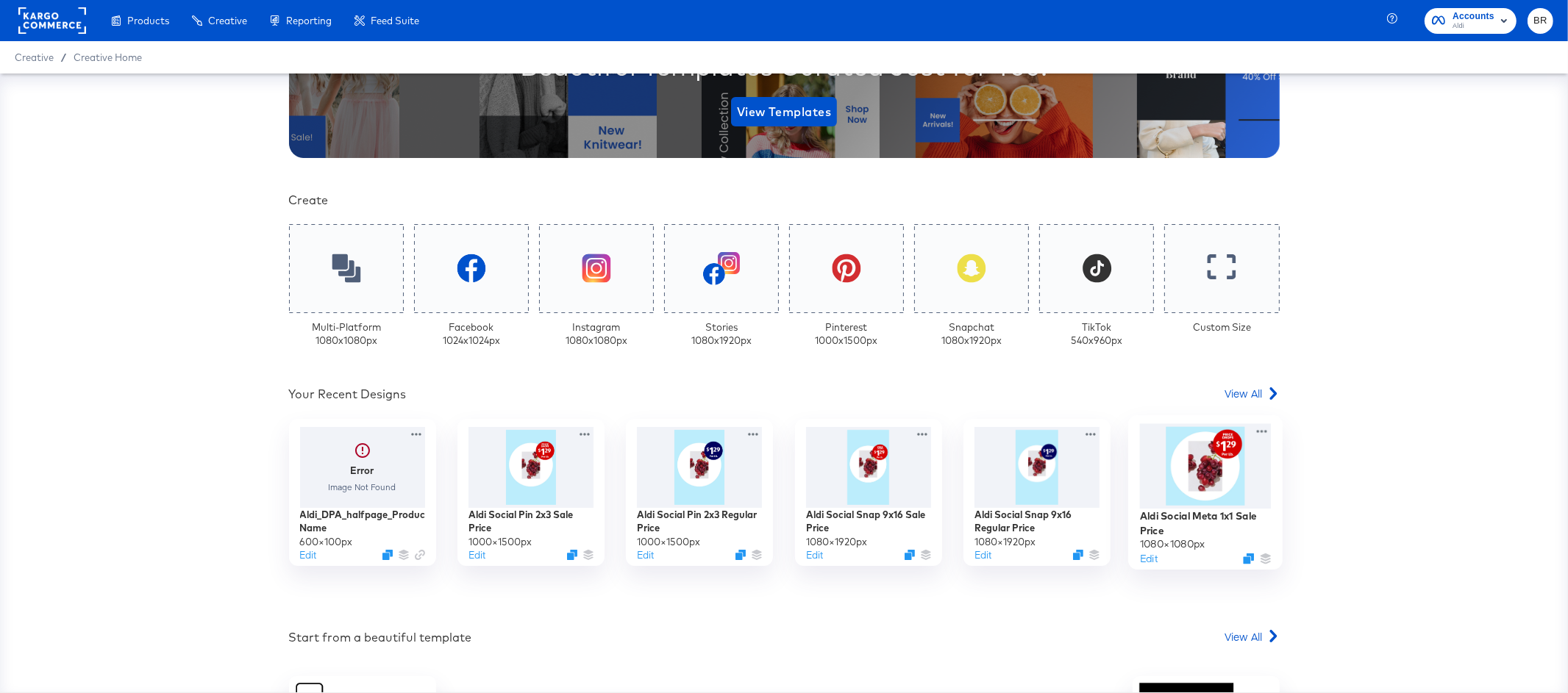
click at [1218, 501] on div at bounding box center [1205, 466] width 132 height 86
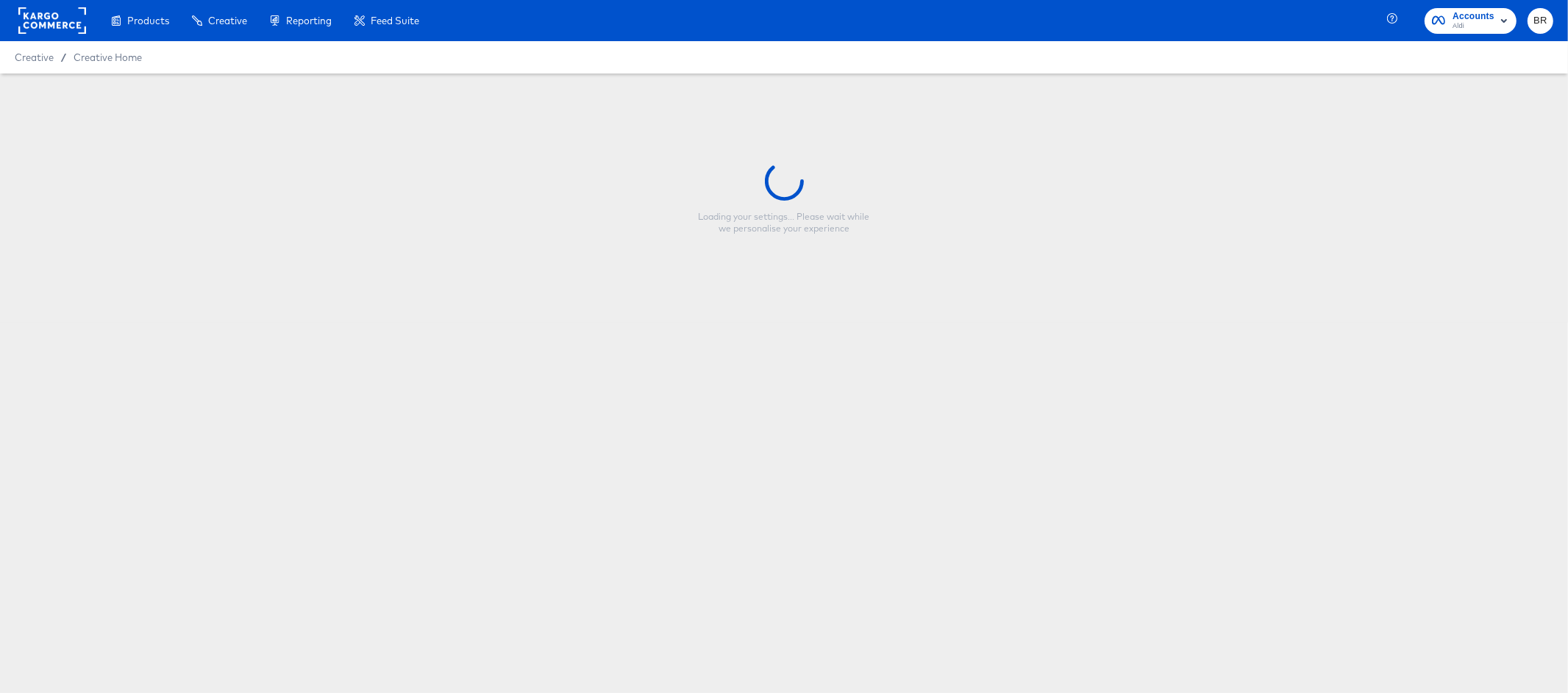
type input "Aldi Social Meta 1x1 Sale Price"
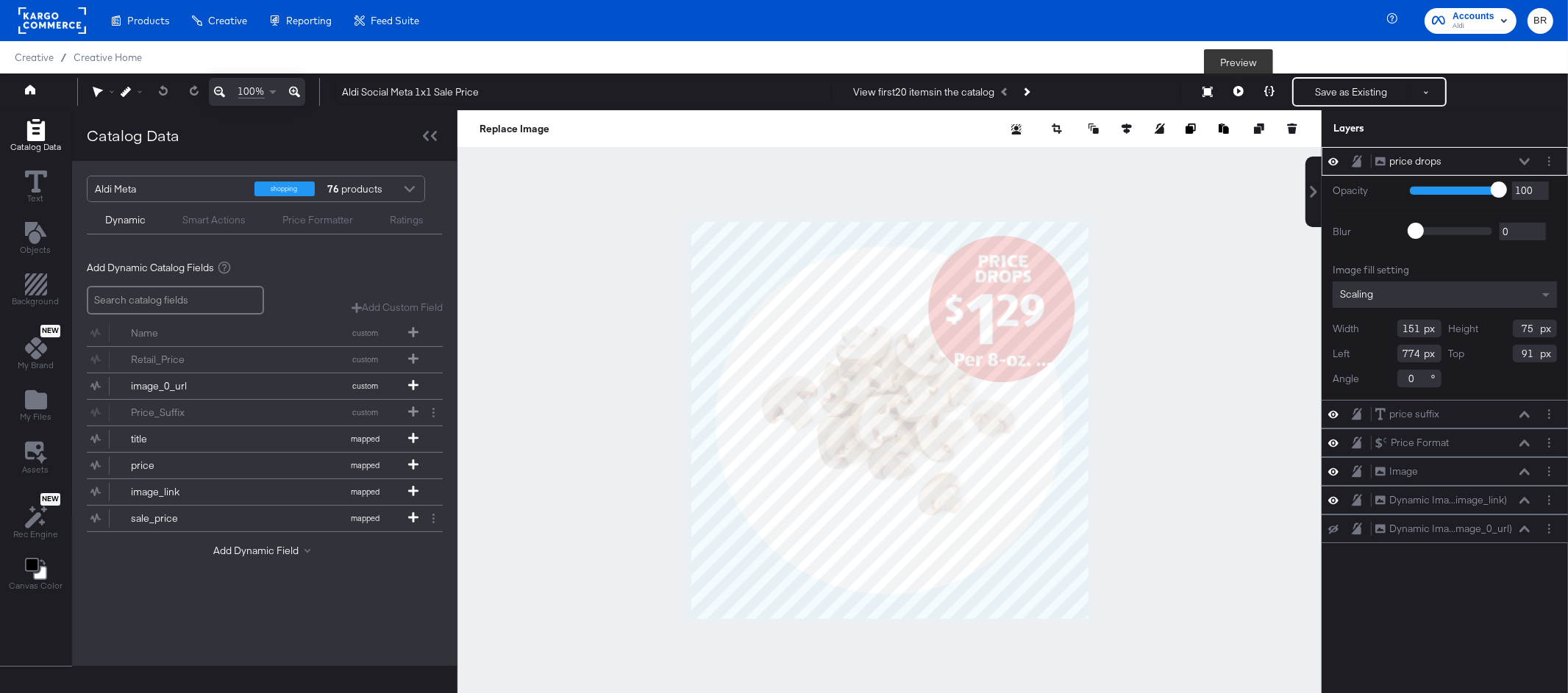
click at [1238, 90] on div "Save as Existing See more options Preview" at bounding box center [1334, 92] width 224 height 30
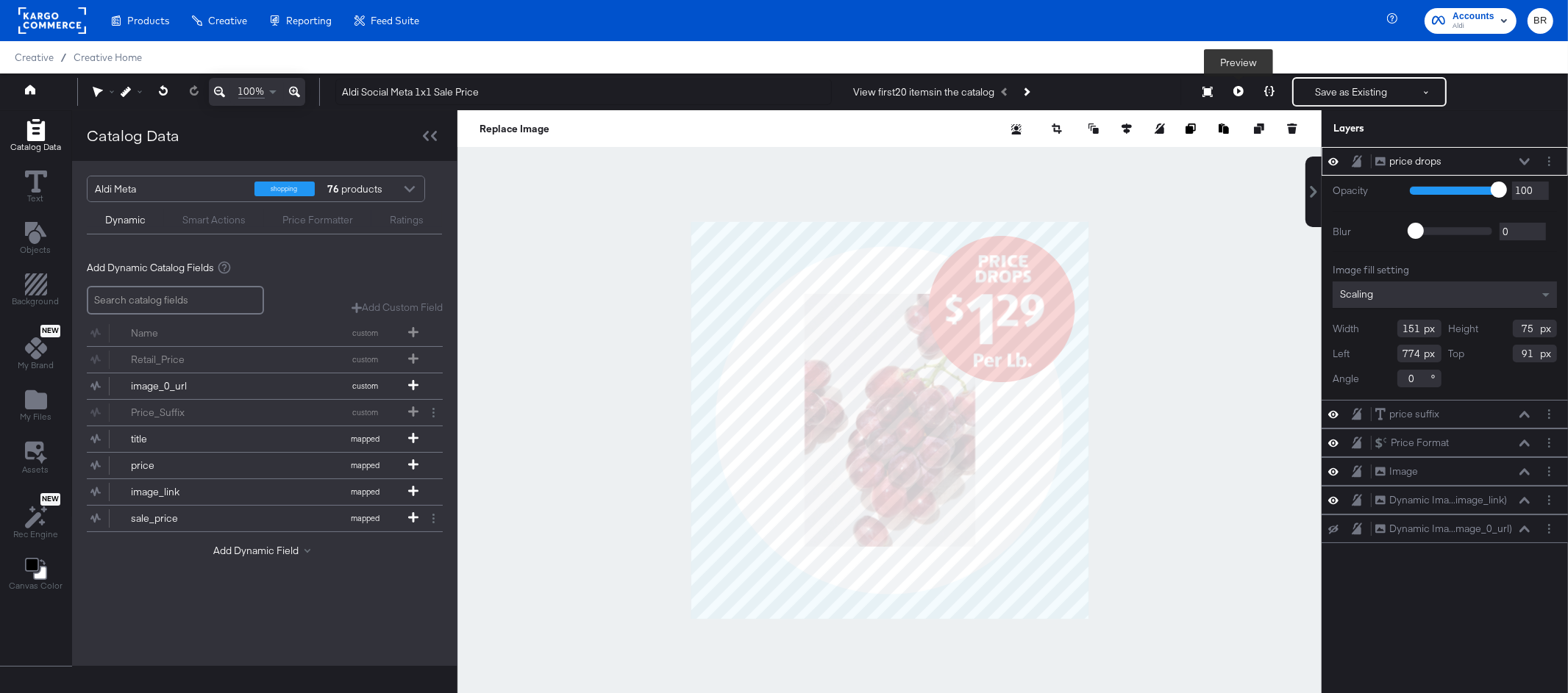
click at [1238, 90] on icon at bounding box center [1238, 90] width 10 height 10
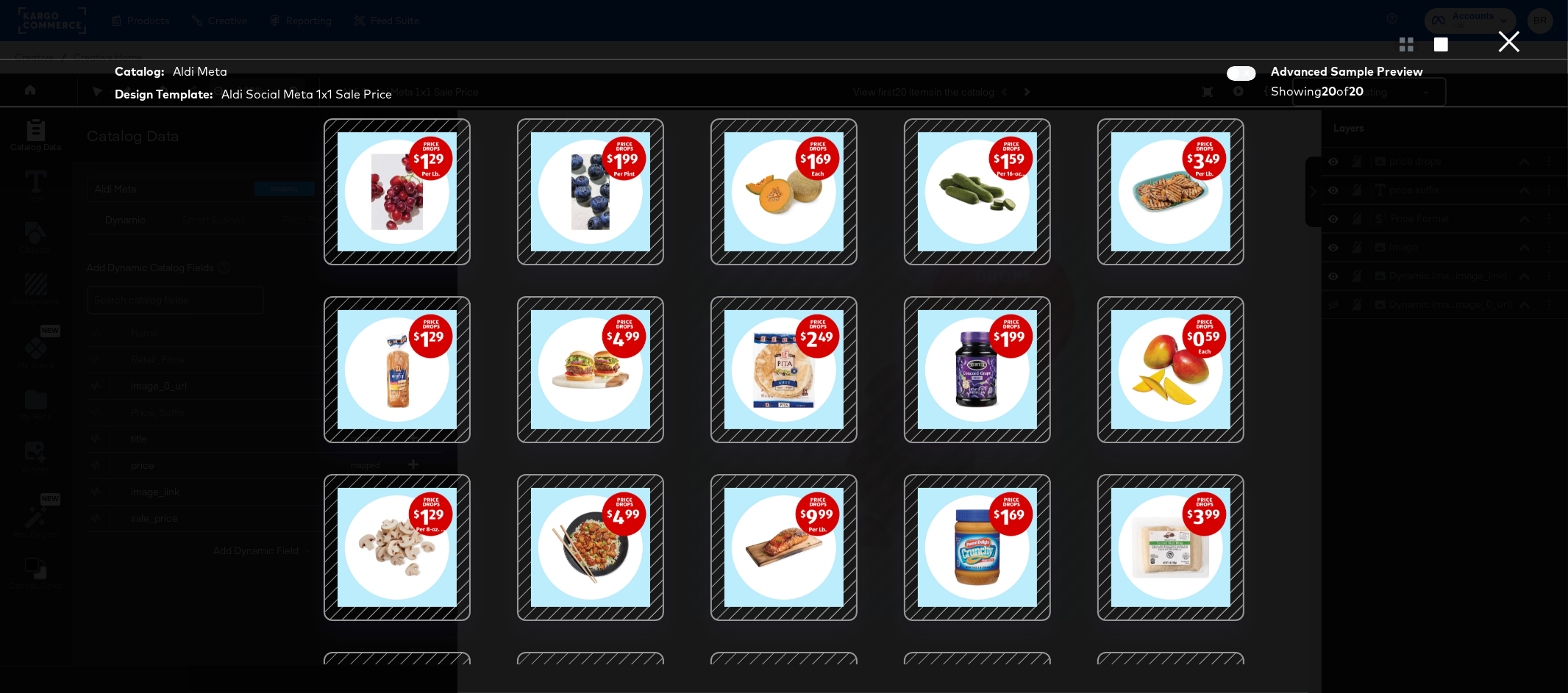
click at [967, 377] on div at bounding box center [978, 370] width 125 height 125
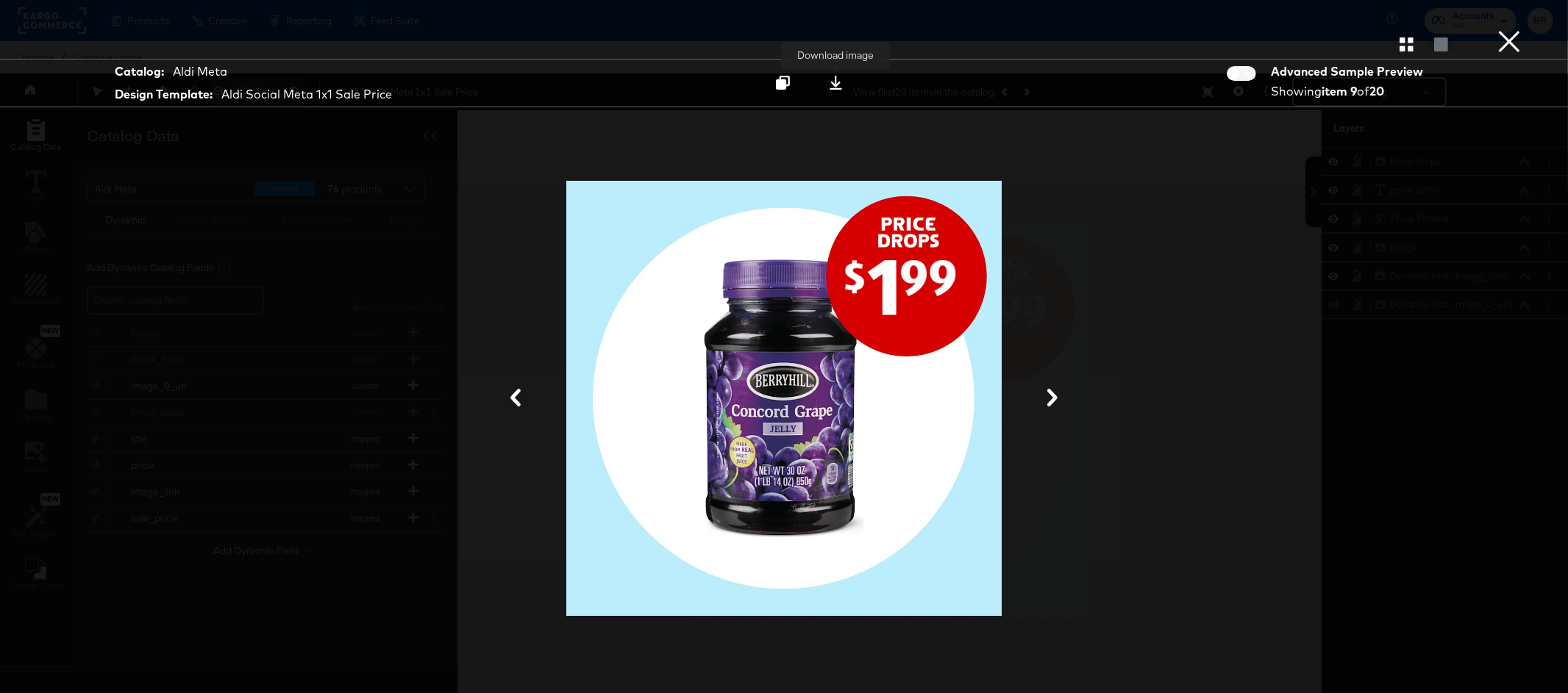
click at [837, 85] on icon at bounding box center [836, 83] width 12 height 14
click at [1141, 233] on div at bounding box center [784, 399] width 1103 height 547
click at [1191, 230] on div at bounding box center [784, 399] width 1103 height 547
click at [1508, 30] on button "×" at bounding box center [1510, 15] width 30 height 30
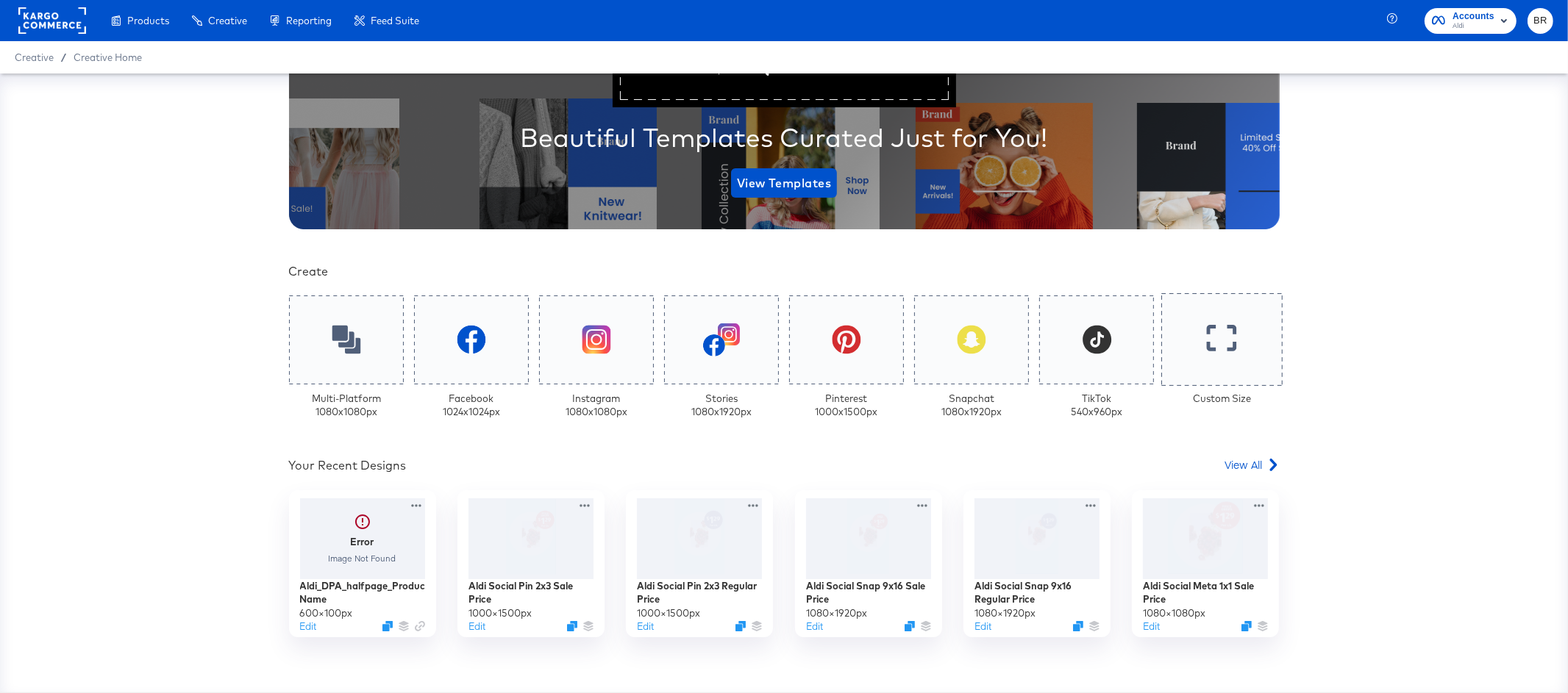
scroll to position [190, 0]
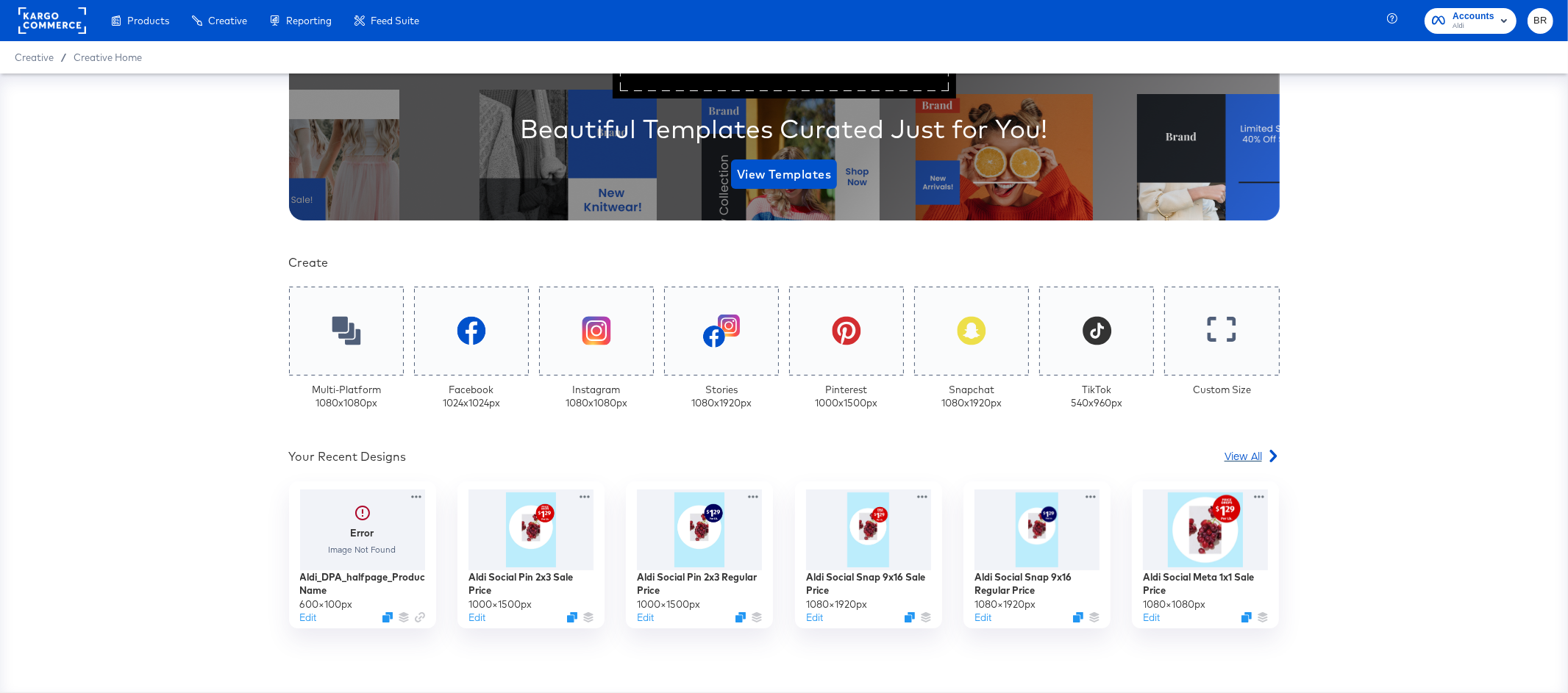
click at [1244, 455] on span "View All" at bounding box center [1243, 456] width 37 height 15
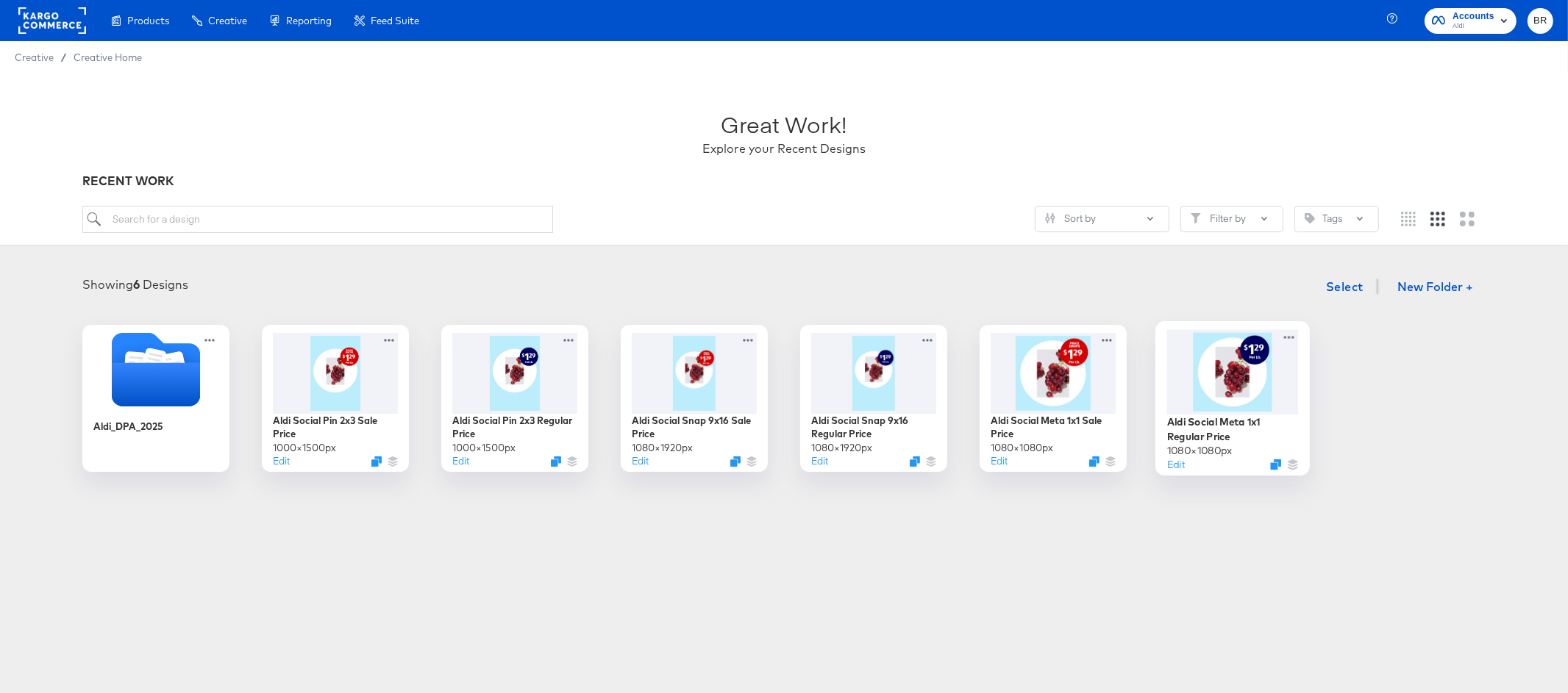
click at [1221, 400] on div at bounding box center [1232, 371] width 132 height 85
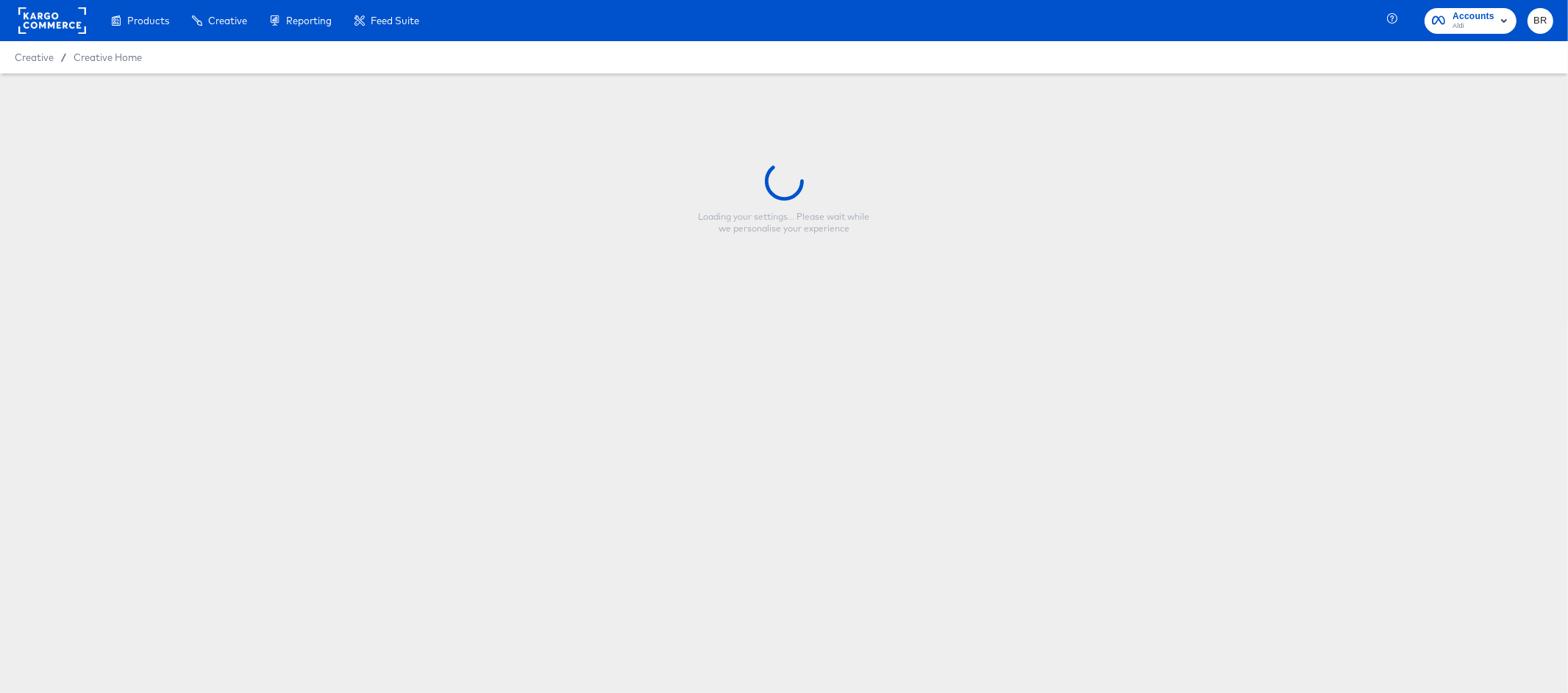
type input "Aldi Social Meta 1x1 Regular Price"
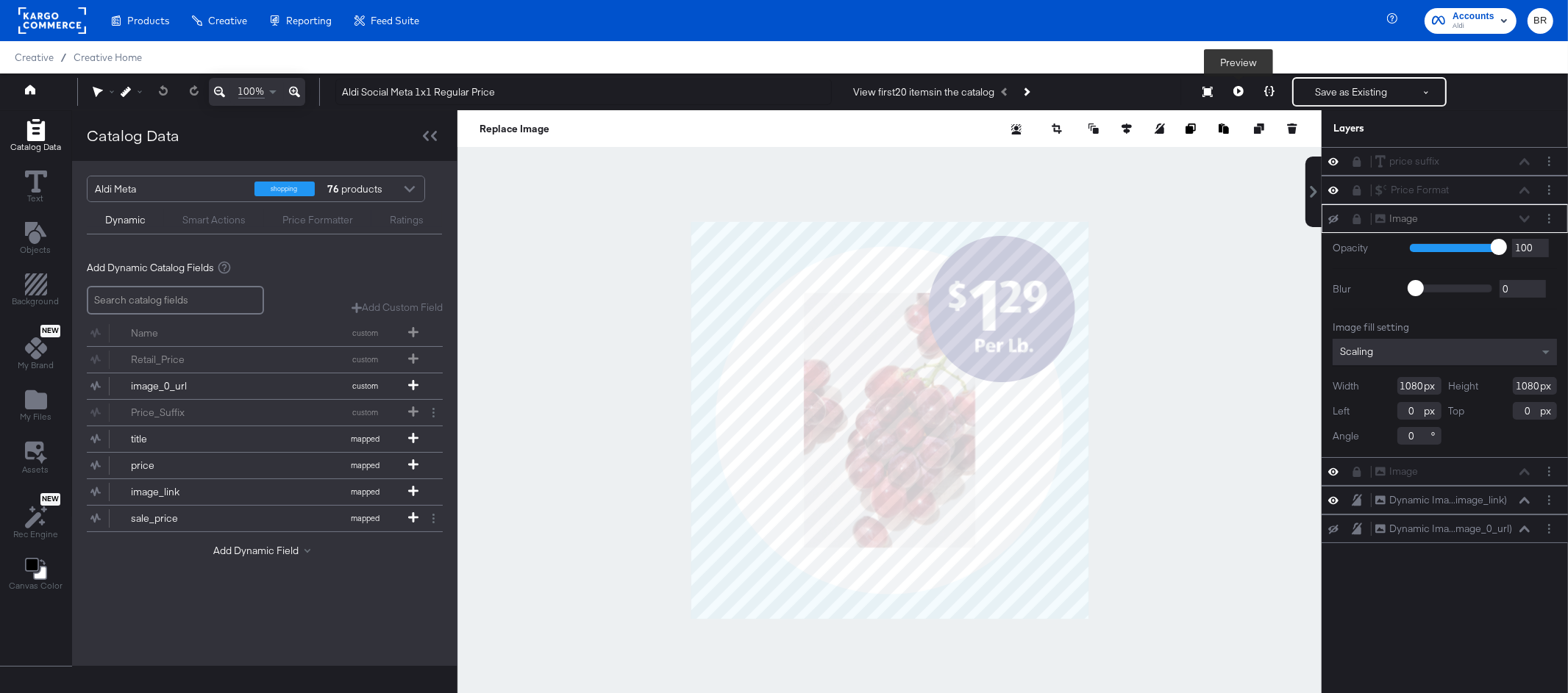
click at [1243, 89] on icon at bounding box center [1238, 90] width 10 height 10
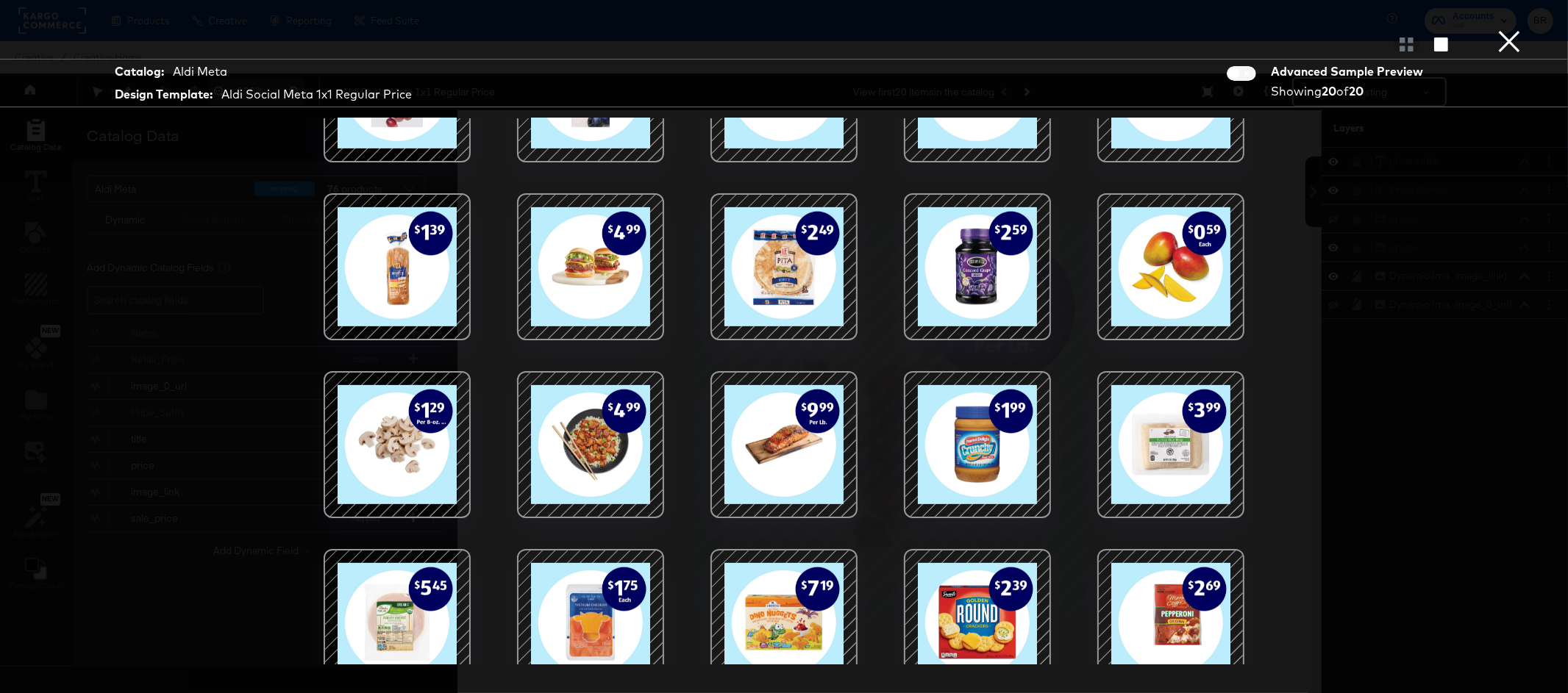
scroll to position [105, 0]
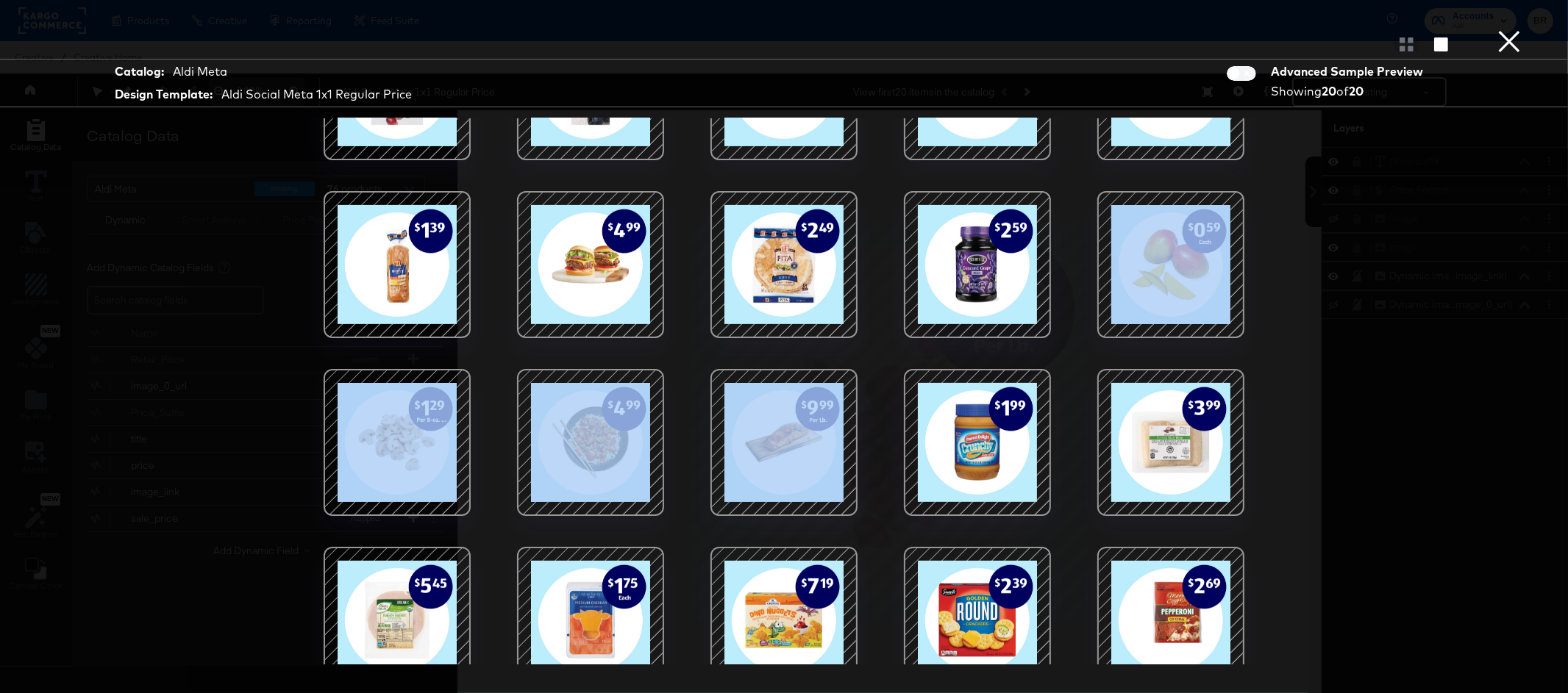
drag, startPoint x: 1173, startPoint y: 271, endPoint x: 999, endPoint y: 468, distance: 262.8
click at [999, 468] on div at bounding box center [784, 392] width 1103 height 547
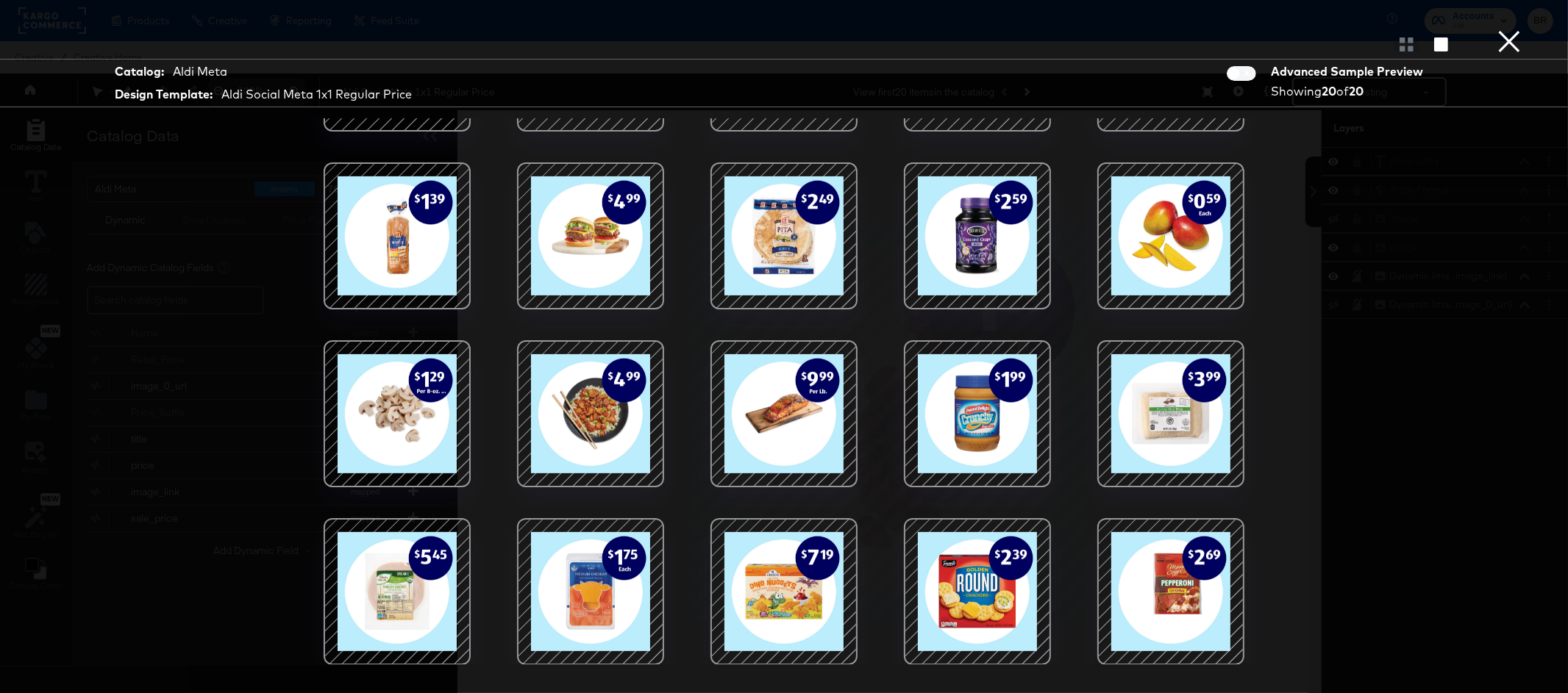
click at [611, 604] on div at bounding box center [590, 592] width 125 height 125
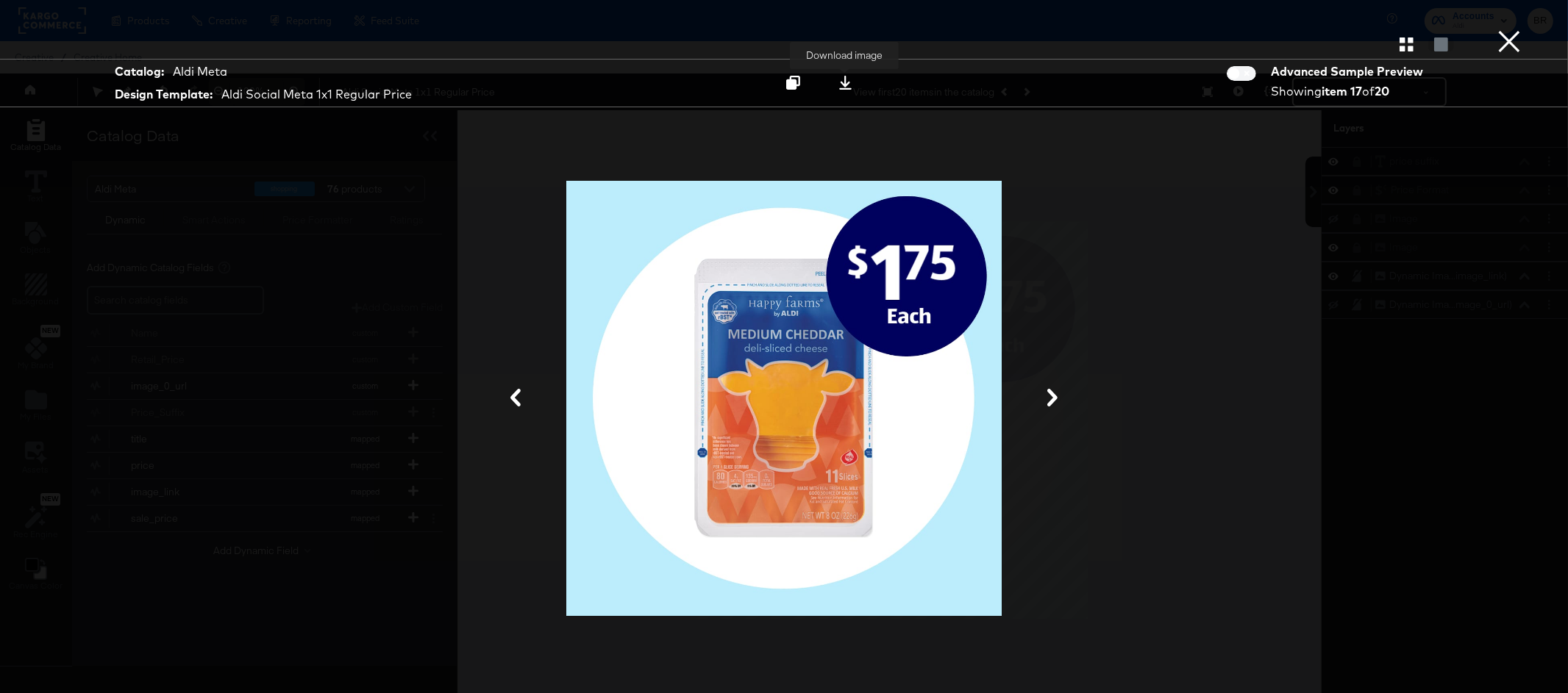
click at [843, 90] on div at bounding box center [845, 83] width 19 height 16
click at [1517, 30] on button "×" at bounding box center [1510, 15] width 30 height 30
